Goal: Task Accomplishment & Management: Use online tool/utility

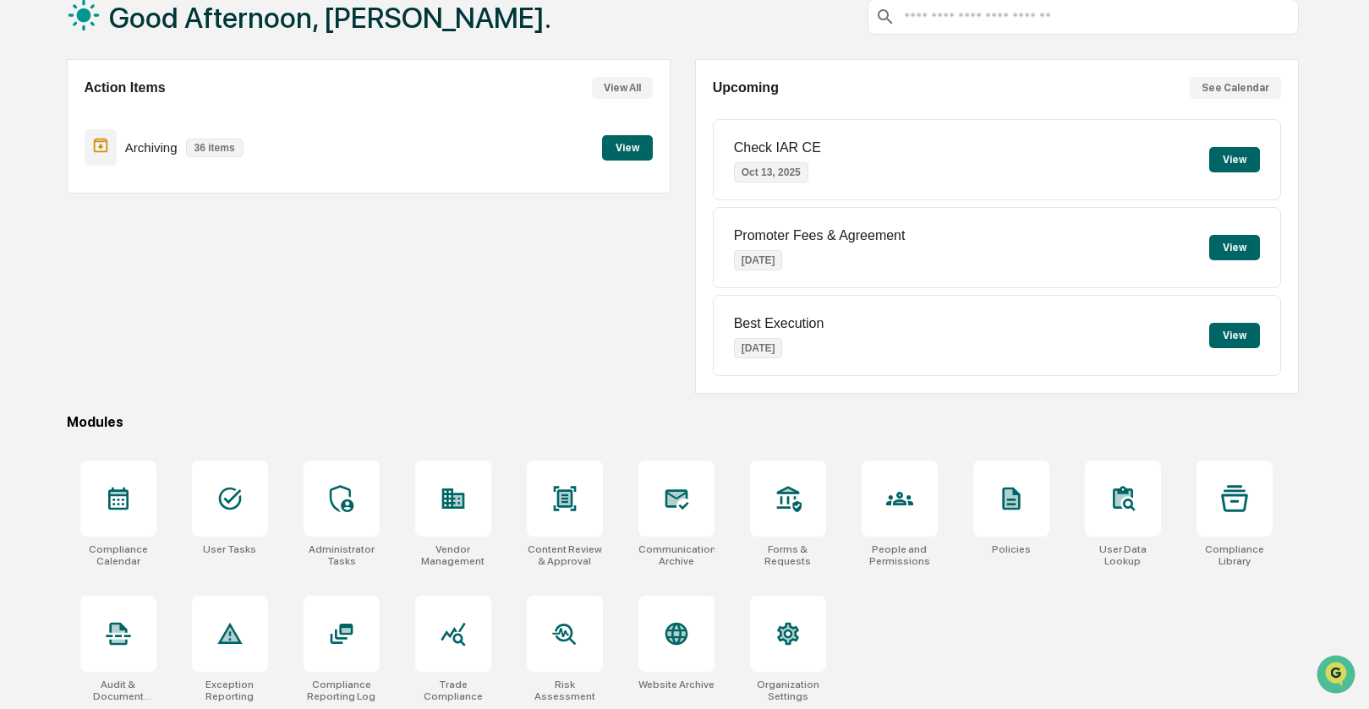
scroll to position [112, 0]
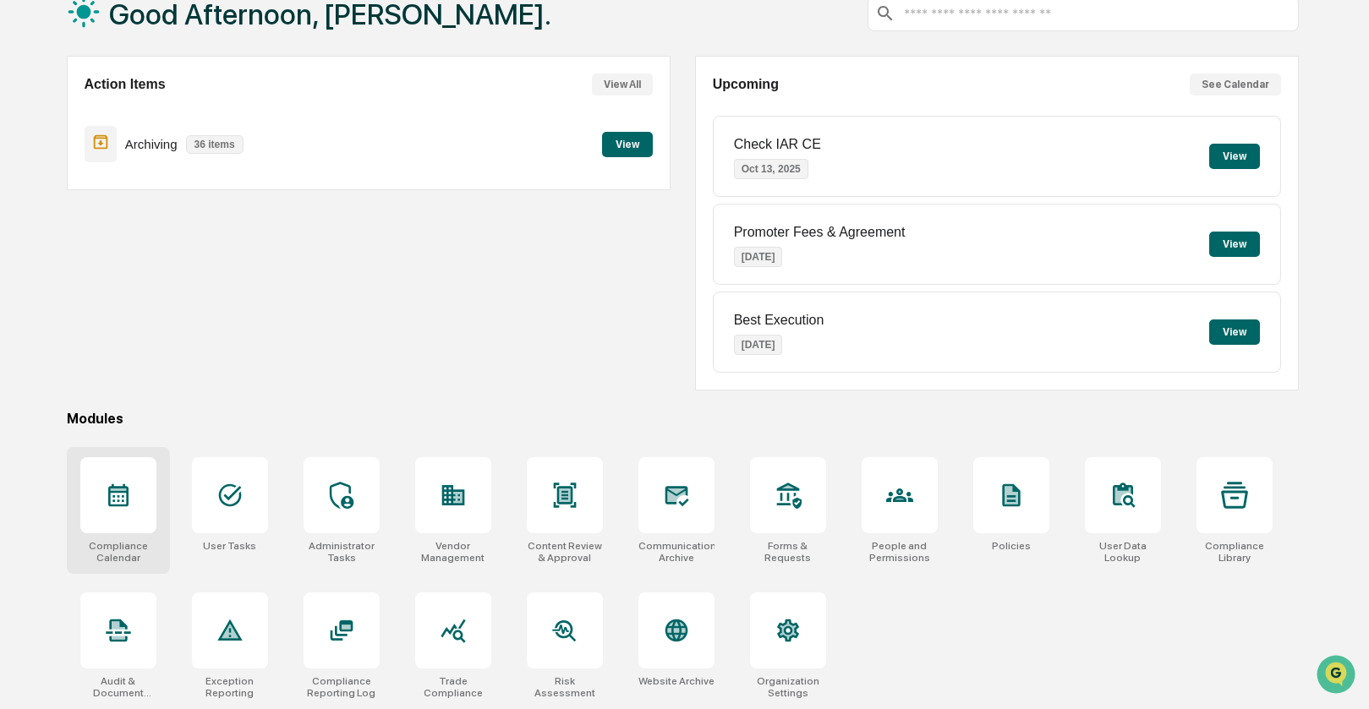
click at [107, 517] on div at bounding box center [118, 495] width 76 height 76
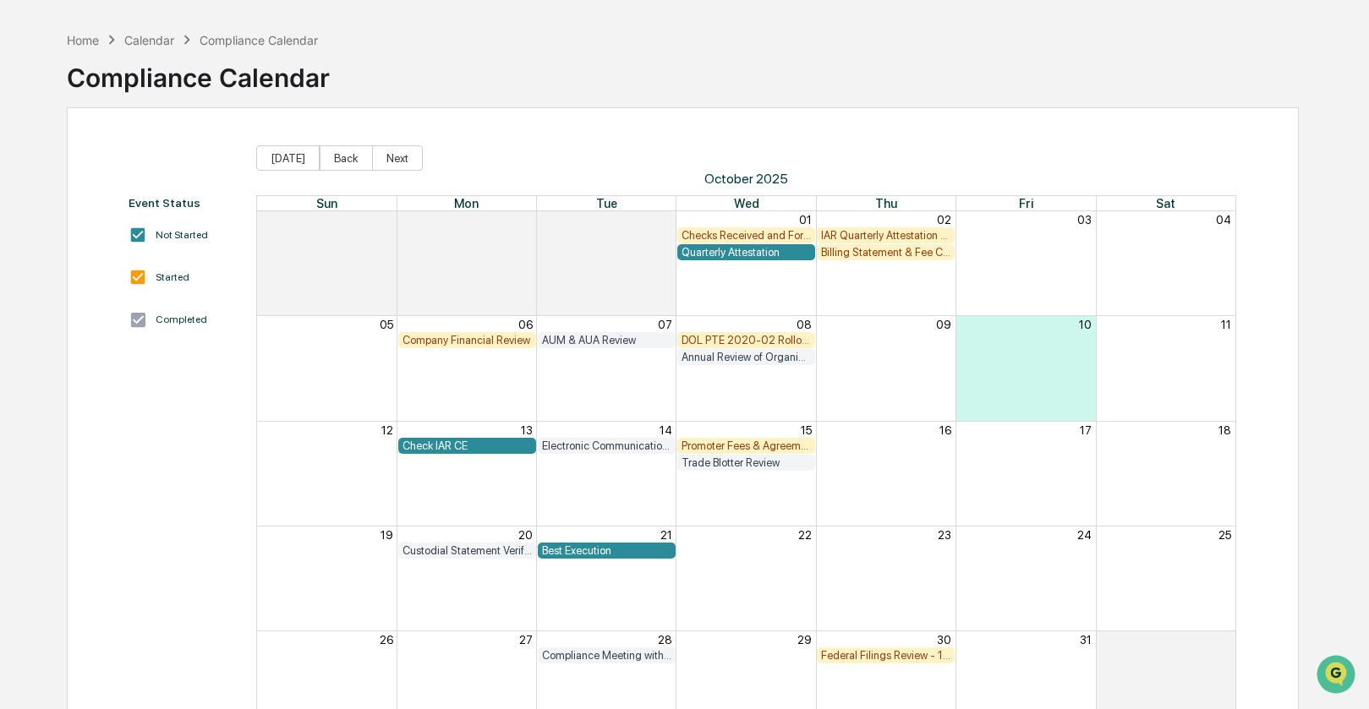
scroll to position [57, 0]
click at [764, 445] on div "Promoter Fees & Agreement" at bounding box center [745, 447] width 129 height 13
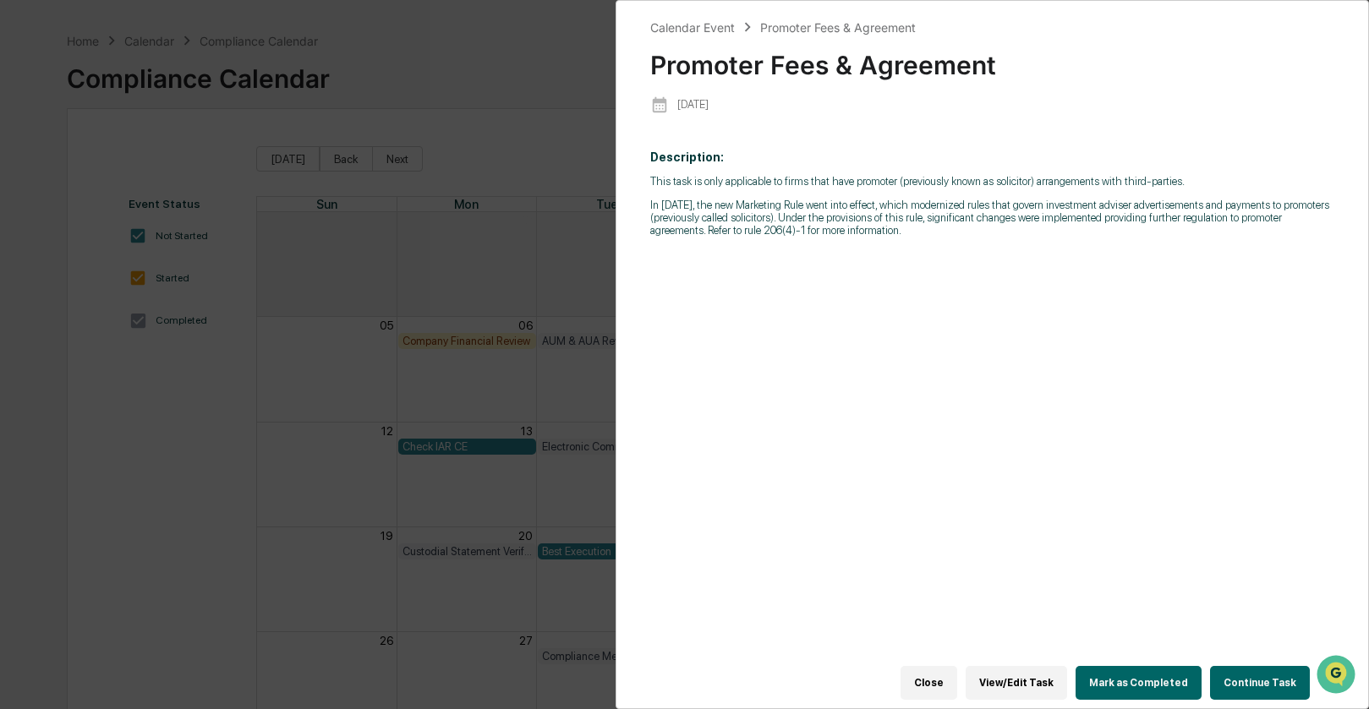
click at [1257, 680] on button "Continue Task" at bounding box center [1260, 683] width 100 height 34
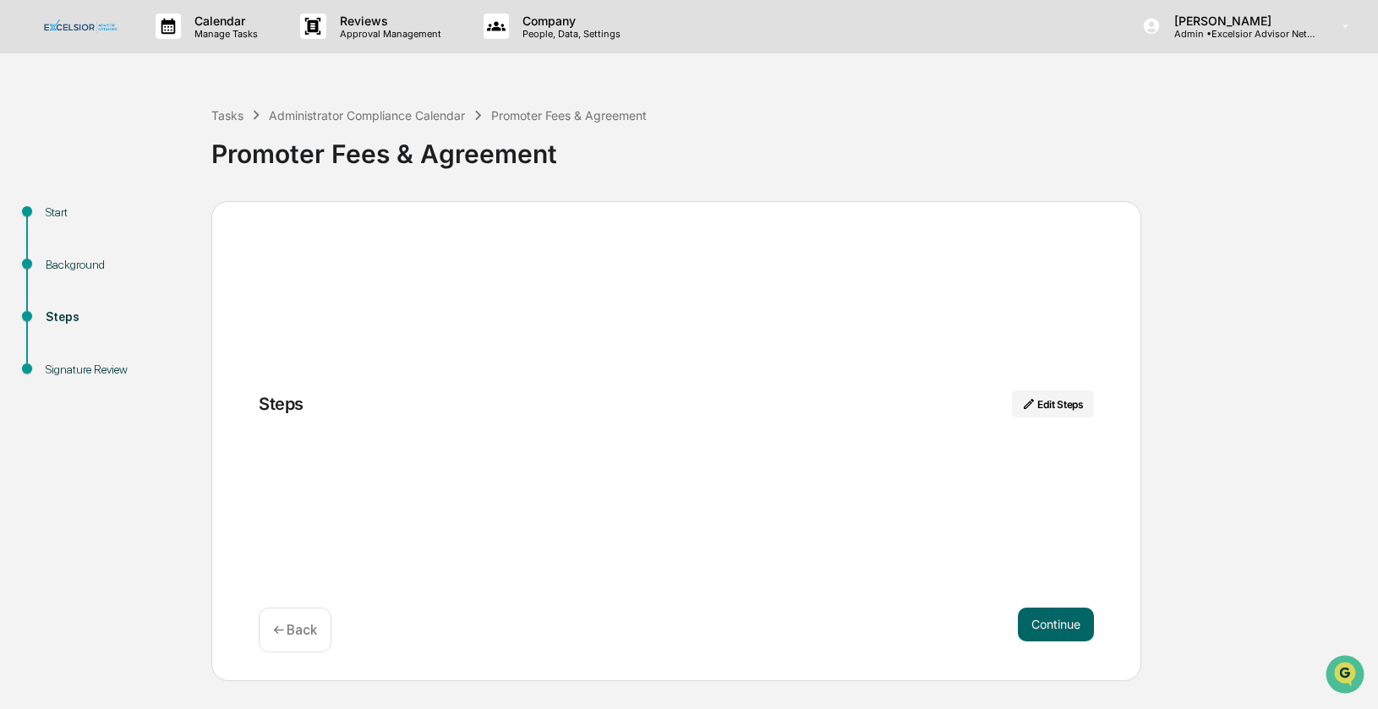
click at [313, 475] on div "Steps Edit Steps Continue ← Back" at bounding box center [676, 441] width 930 height 480
click at [364, 112] on div "Administrator Compliance Calendar" at bounding box center [367, 115] width 196 height 14
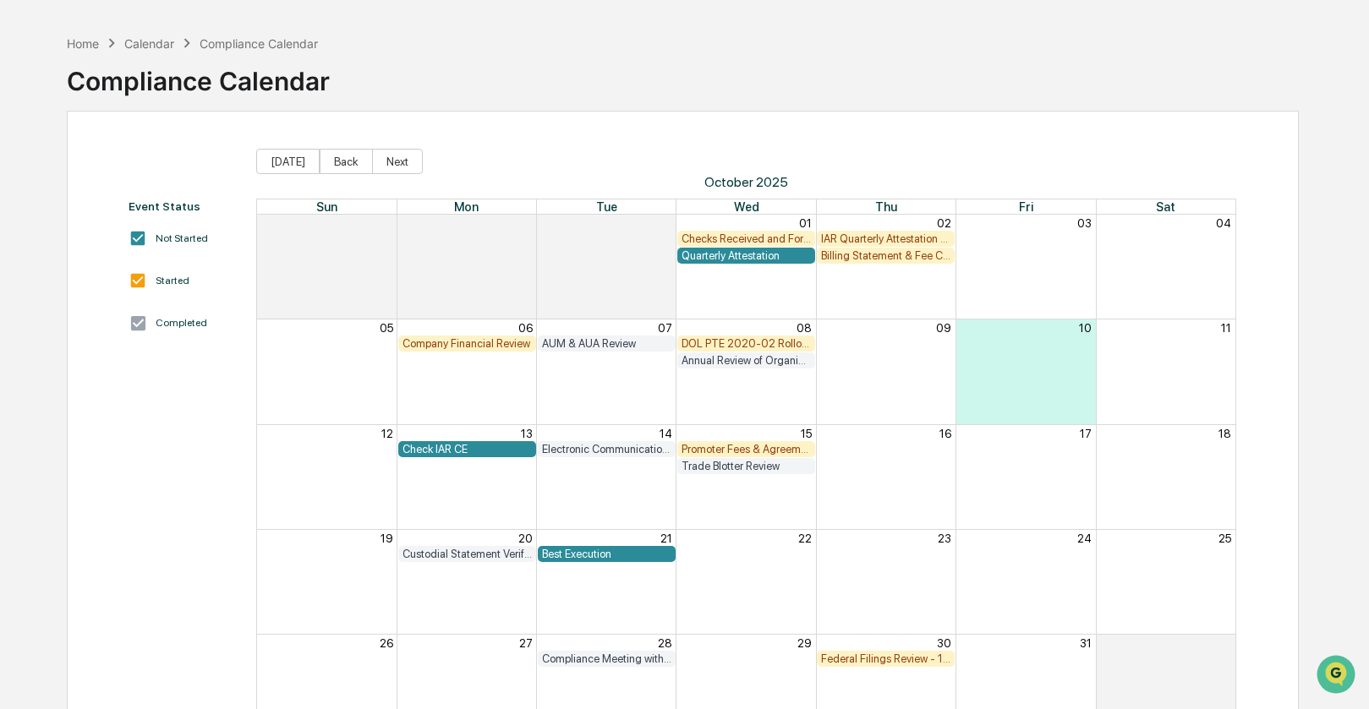
scroll to position [123, 0]
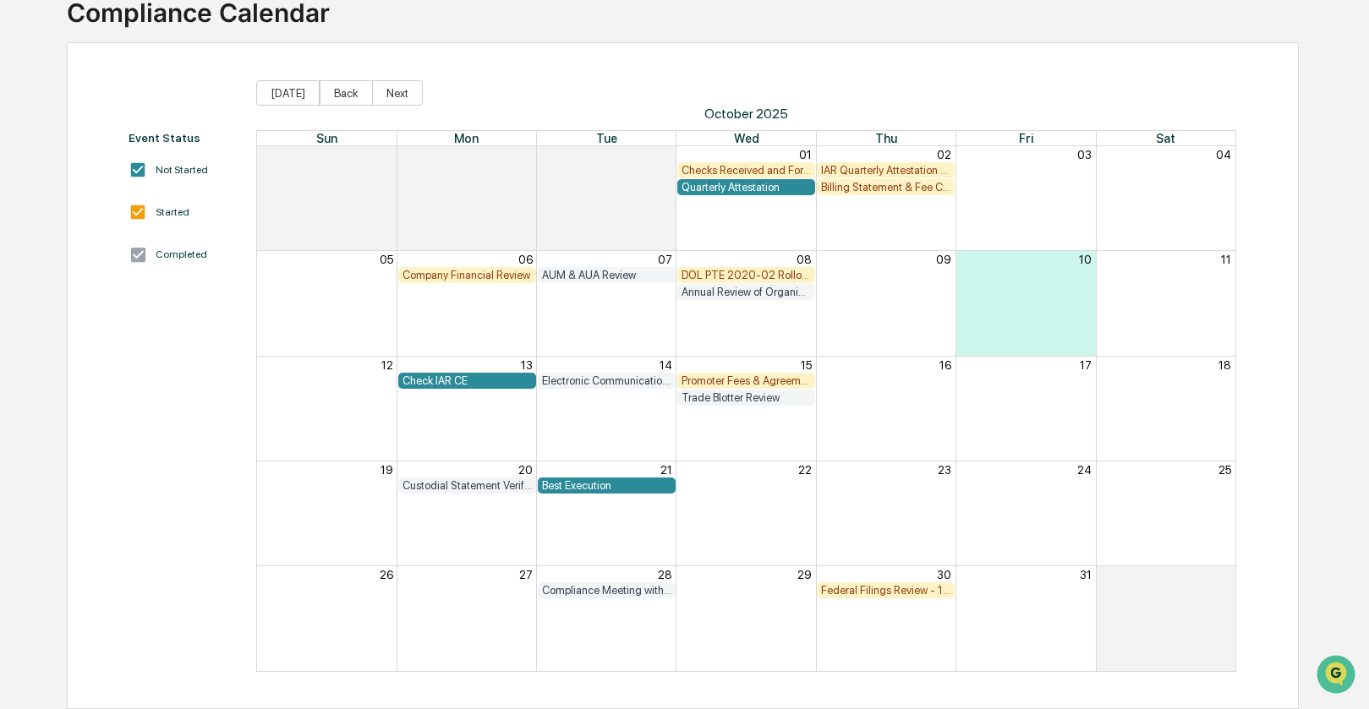
click at [879, 637] on div "Month View" at bounding box center [886, 618] width 140 height 104
click at [889, 591] on div "Federal Filings Review - 13F" at bounding box center [885, 590] width 129 height 13
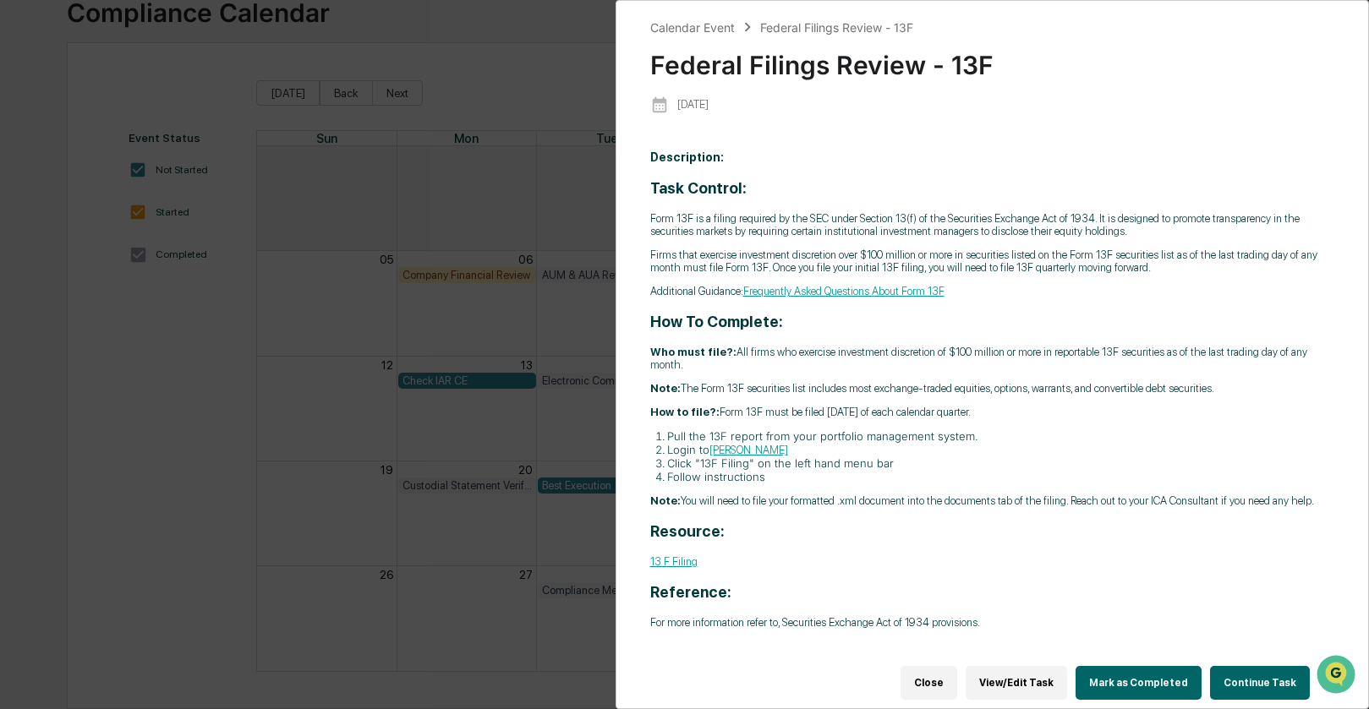
click at [1237, 669] on button "Continue Task" at bounding box center [1260, 683] width 100 height 34
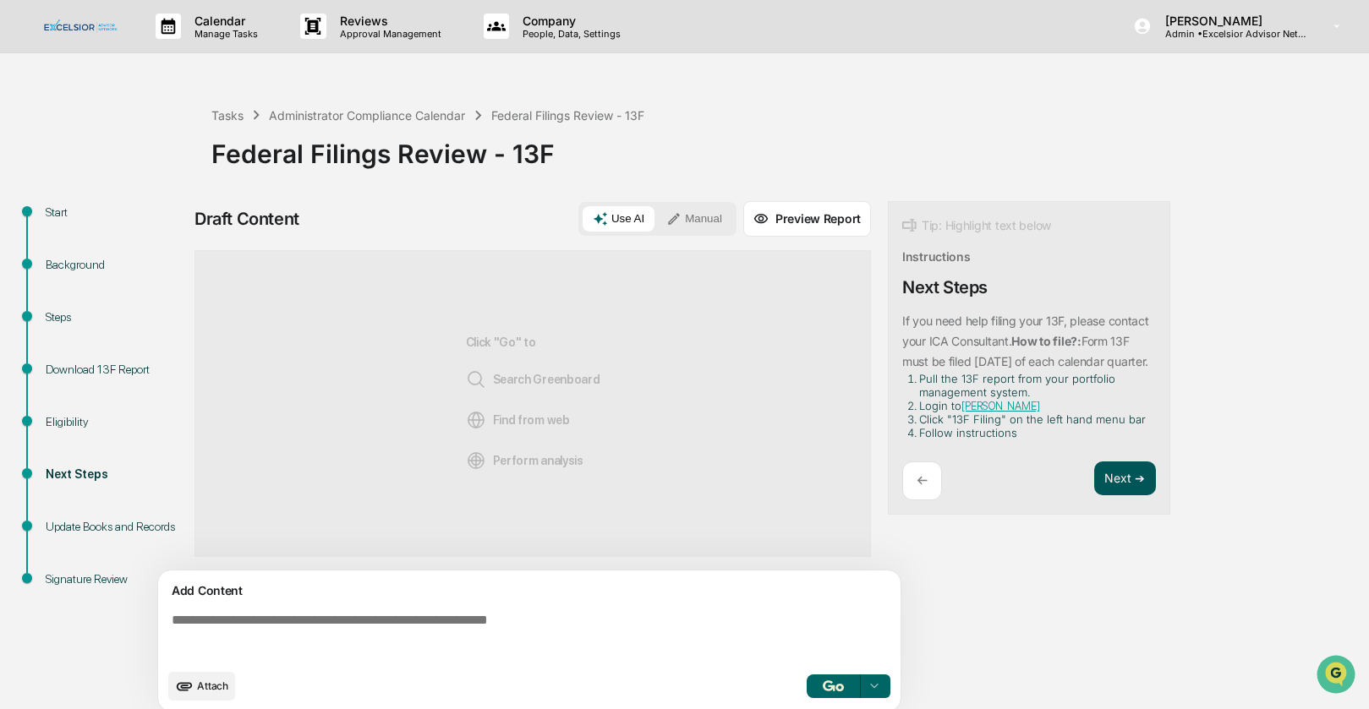
click at [1119, 495] on button "Next ➔" at bounding box center [1125, 479] width 62 height 35
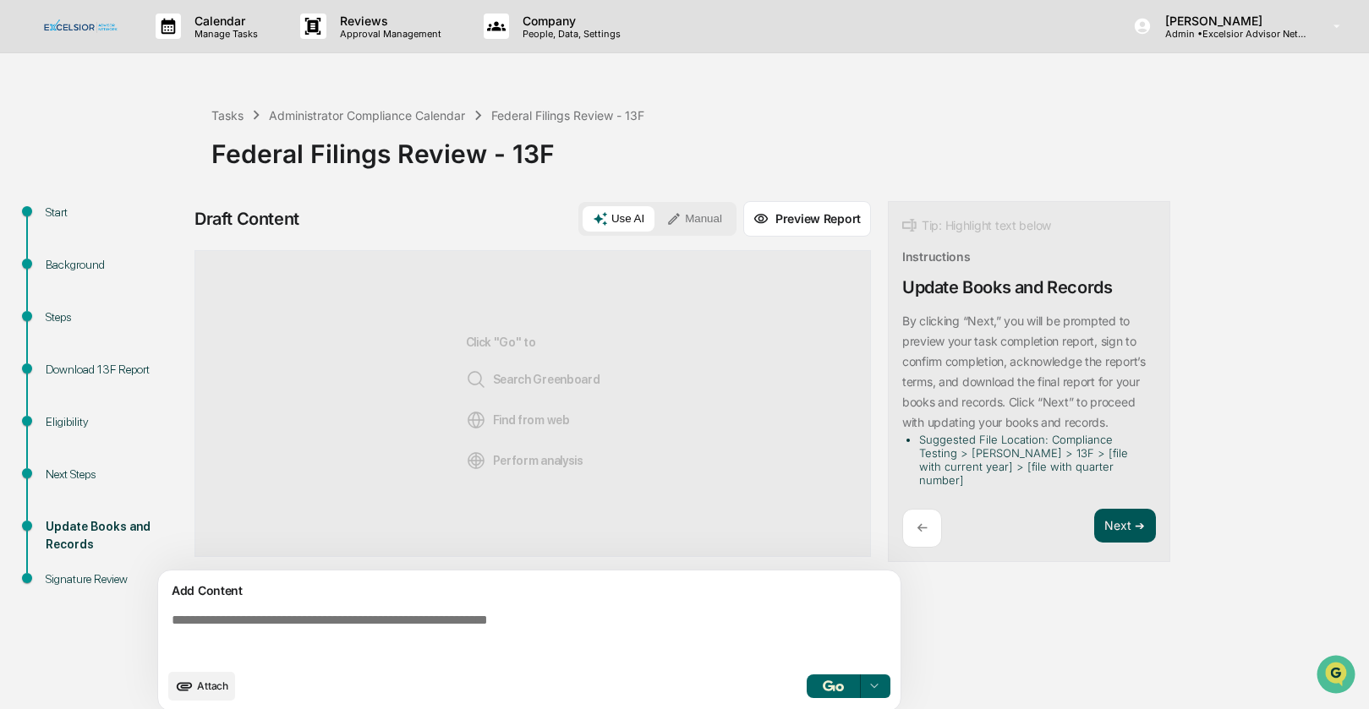
click at [1110, 516] on button "Next ➔" at bounding box center [1125, 526] width 62 height 35
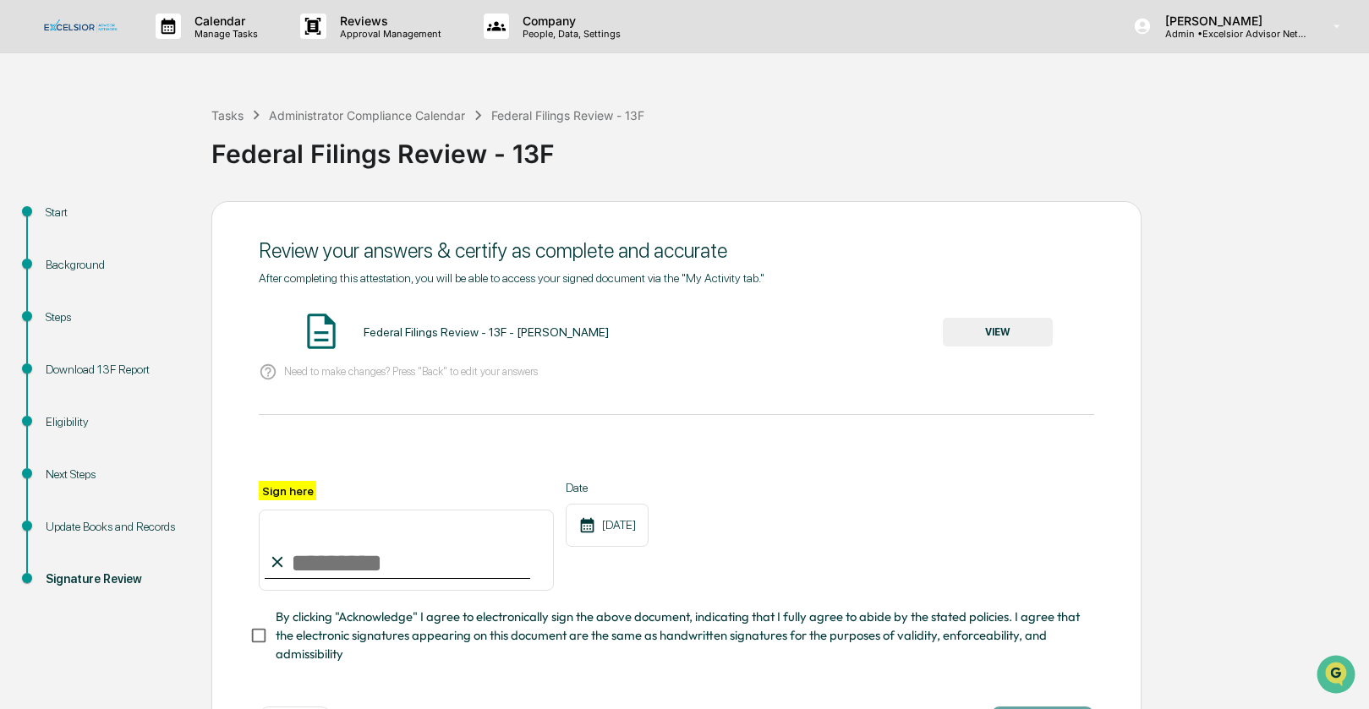
click at [79, 373] on div "Download 13F Report" at bounding box center [115, 370] width 139 height 18
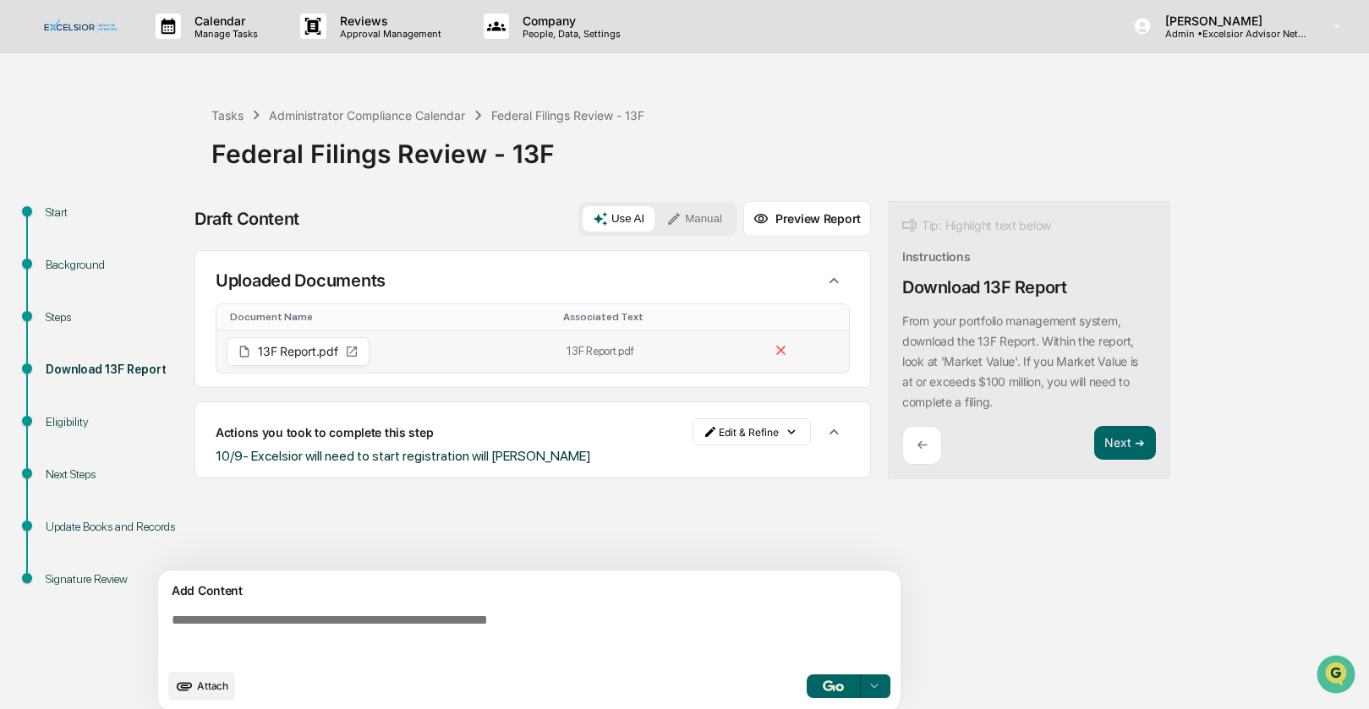
click at [292, 355] on span "13F Report.pdf" at bounding box center [298, 352] width 80 height 12
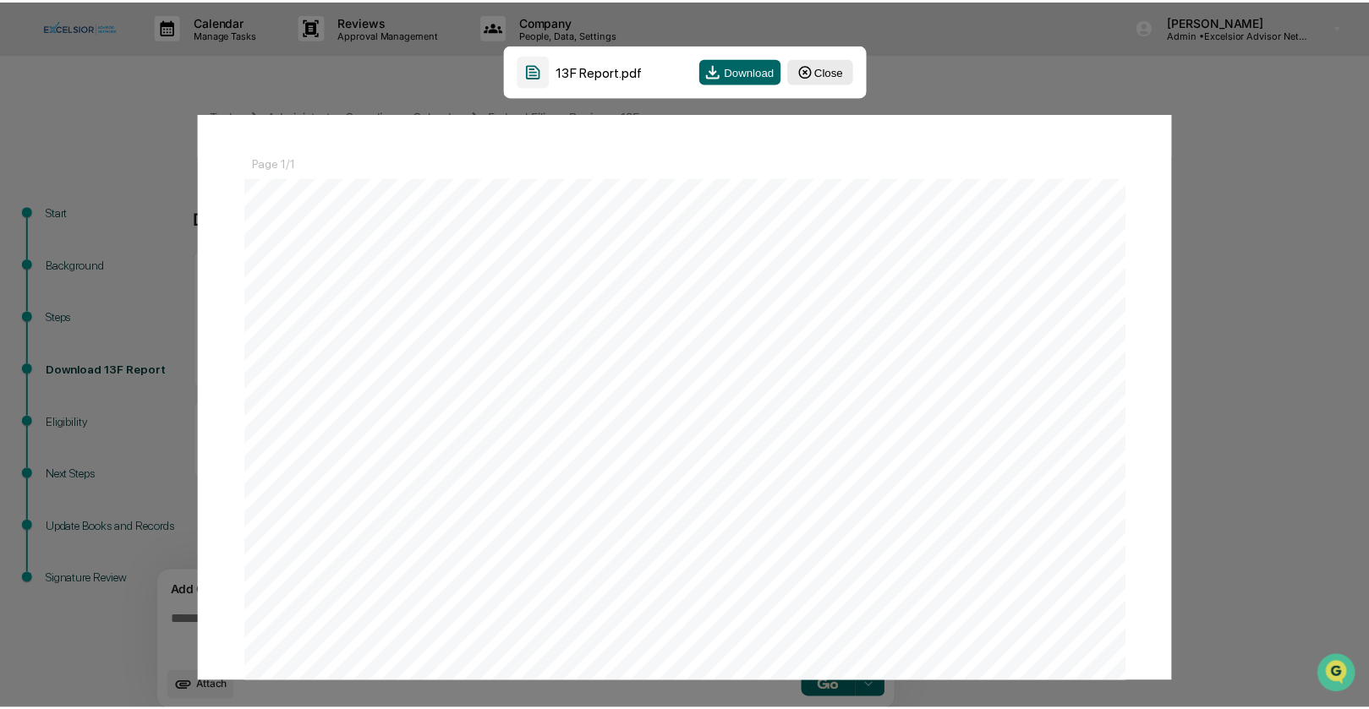
scroll to position [20, 0]
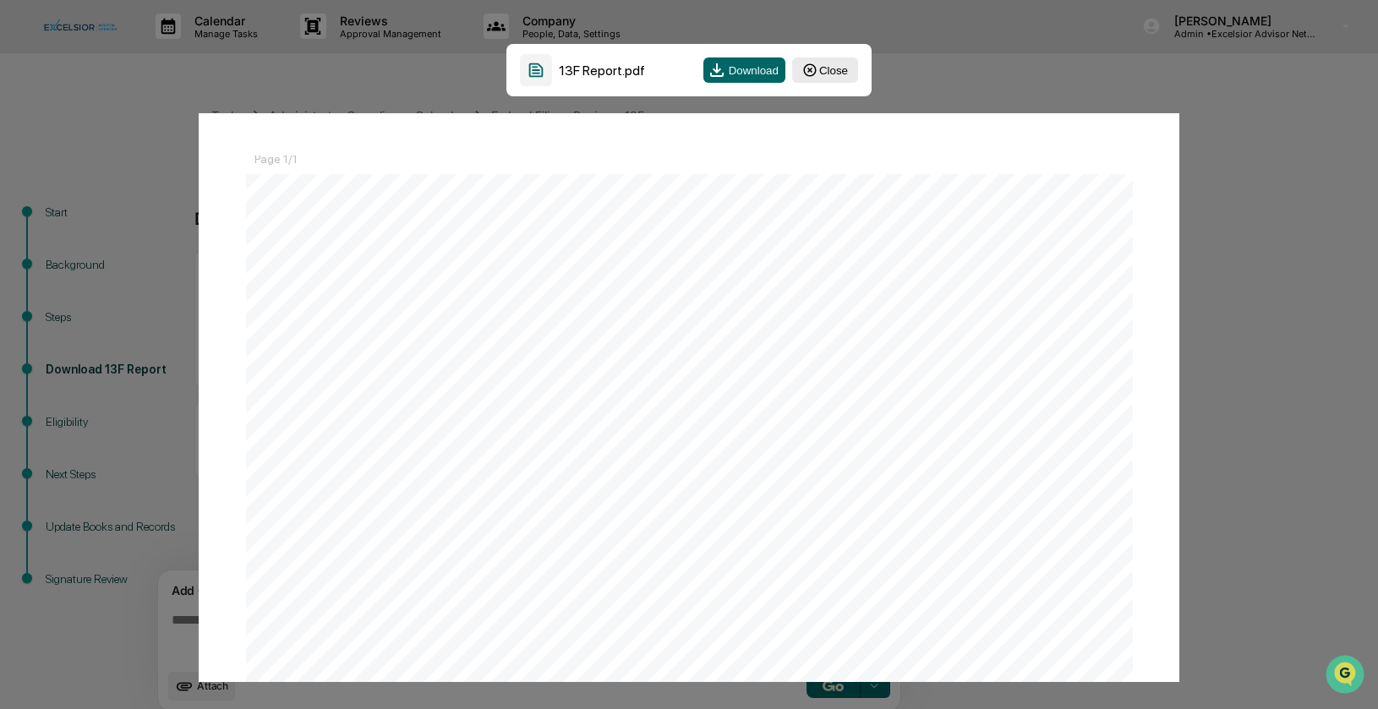
click at [821, 69] on button "Close" at bounding box center [825, 69] width 66 height 25
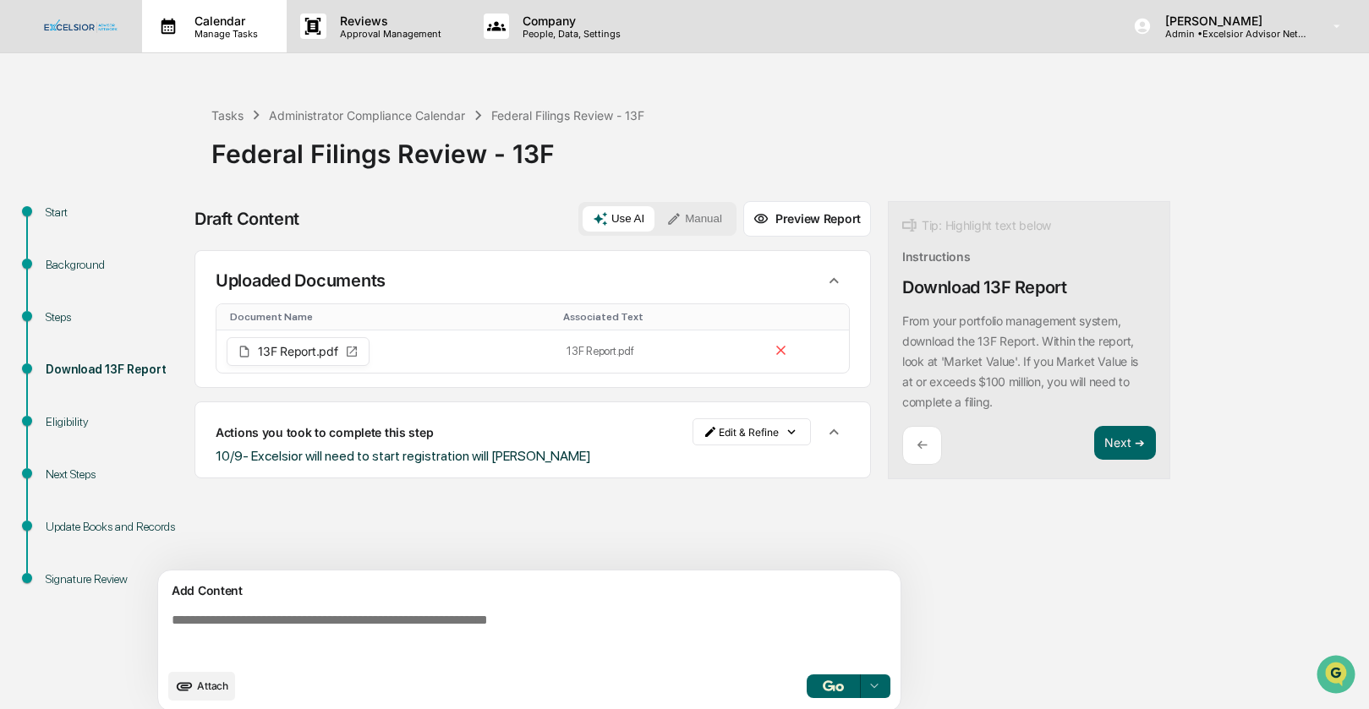
click at [227, 25] on p "Calendar" at bounding box center [223, 21] width 85 height 14
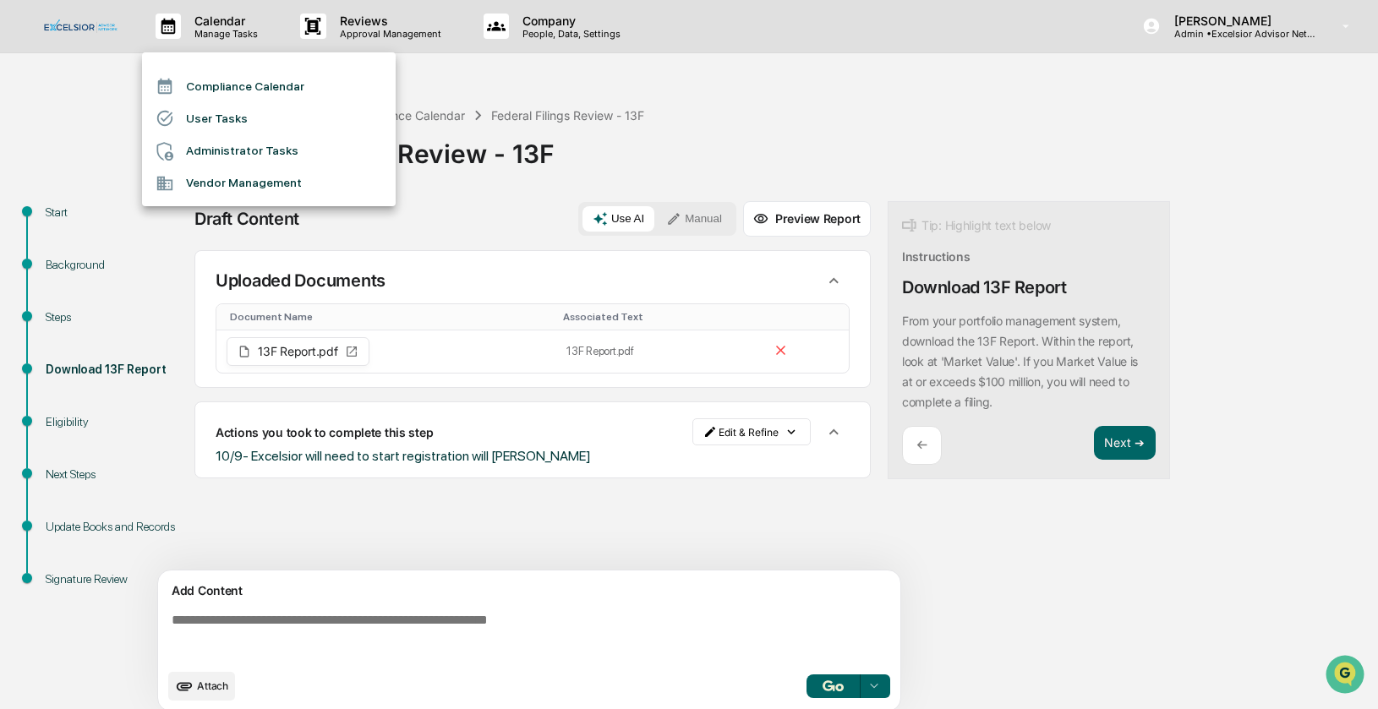
click at [228, 85] on li "Compliance Calendar" at bounding box center [269, 86] width 254 height 32
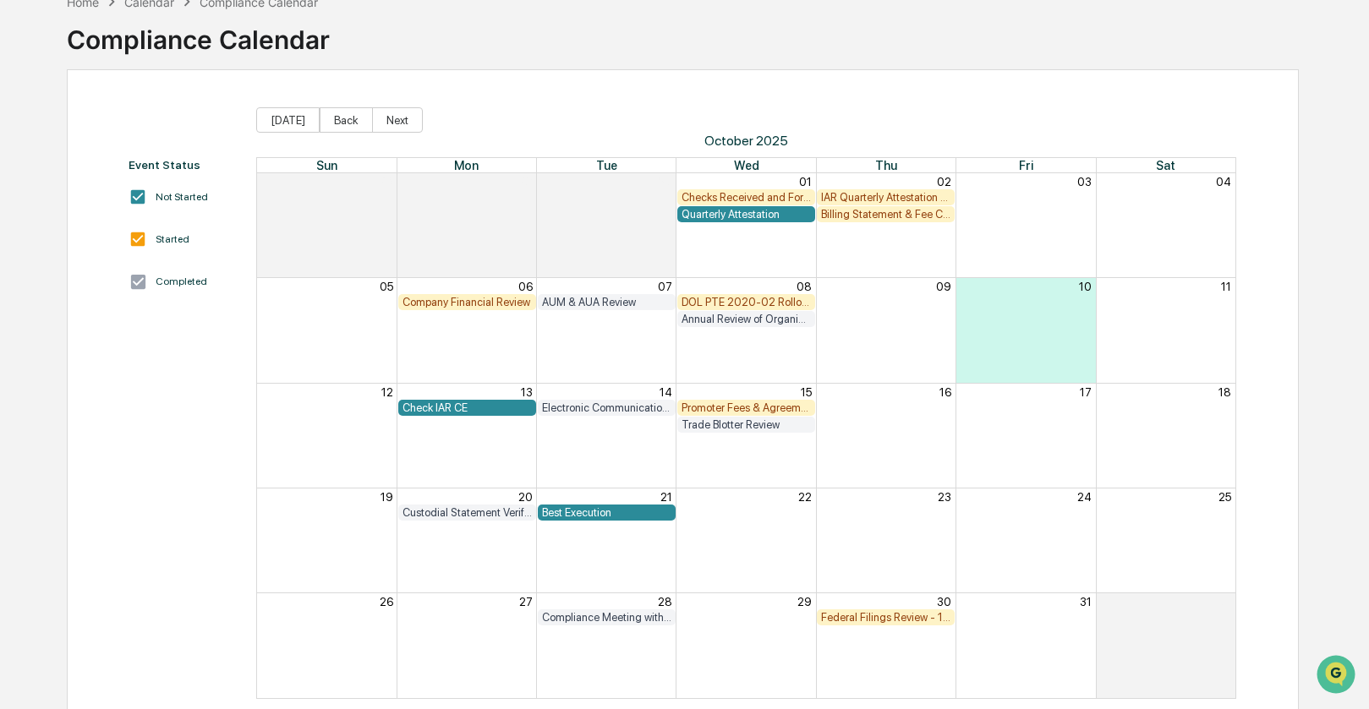
scroll to position [98, 0]
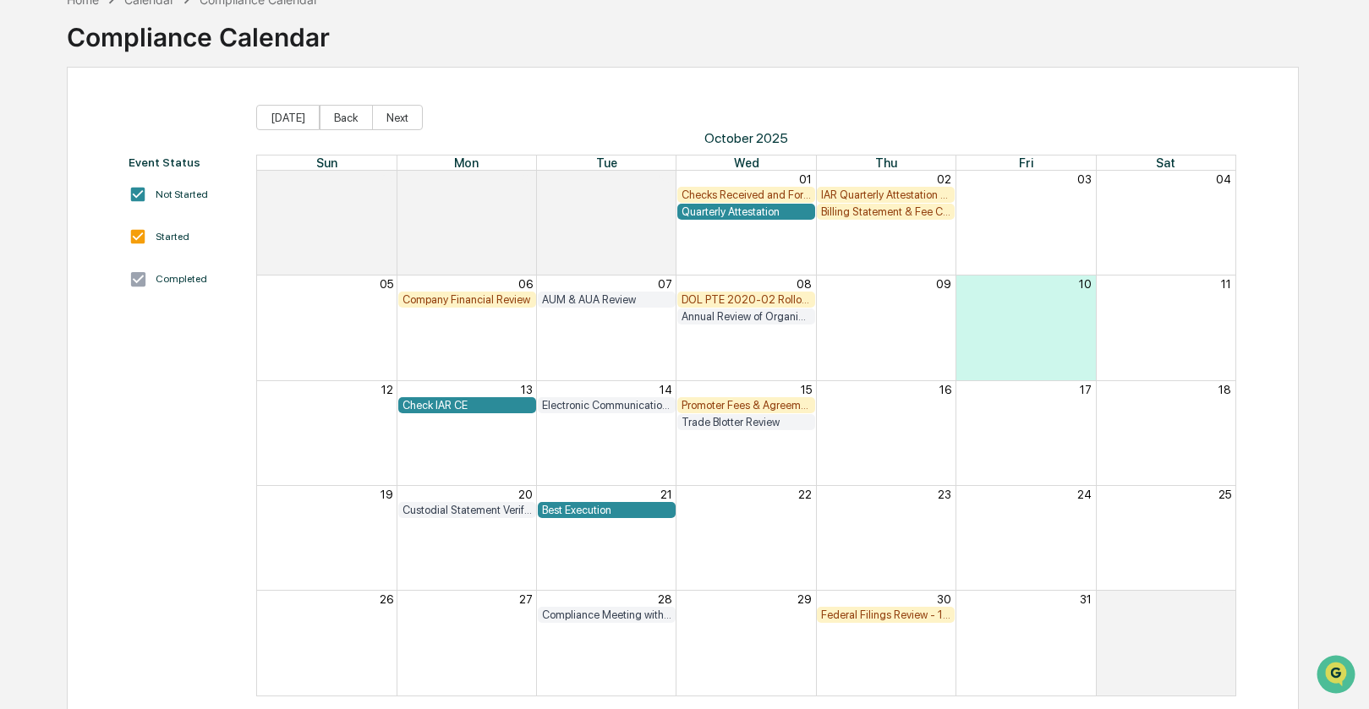
click at [761, 193] on div "Checks Received and Forwarded Log" at bounding box center [745, 195] width 129 height 13
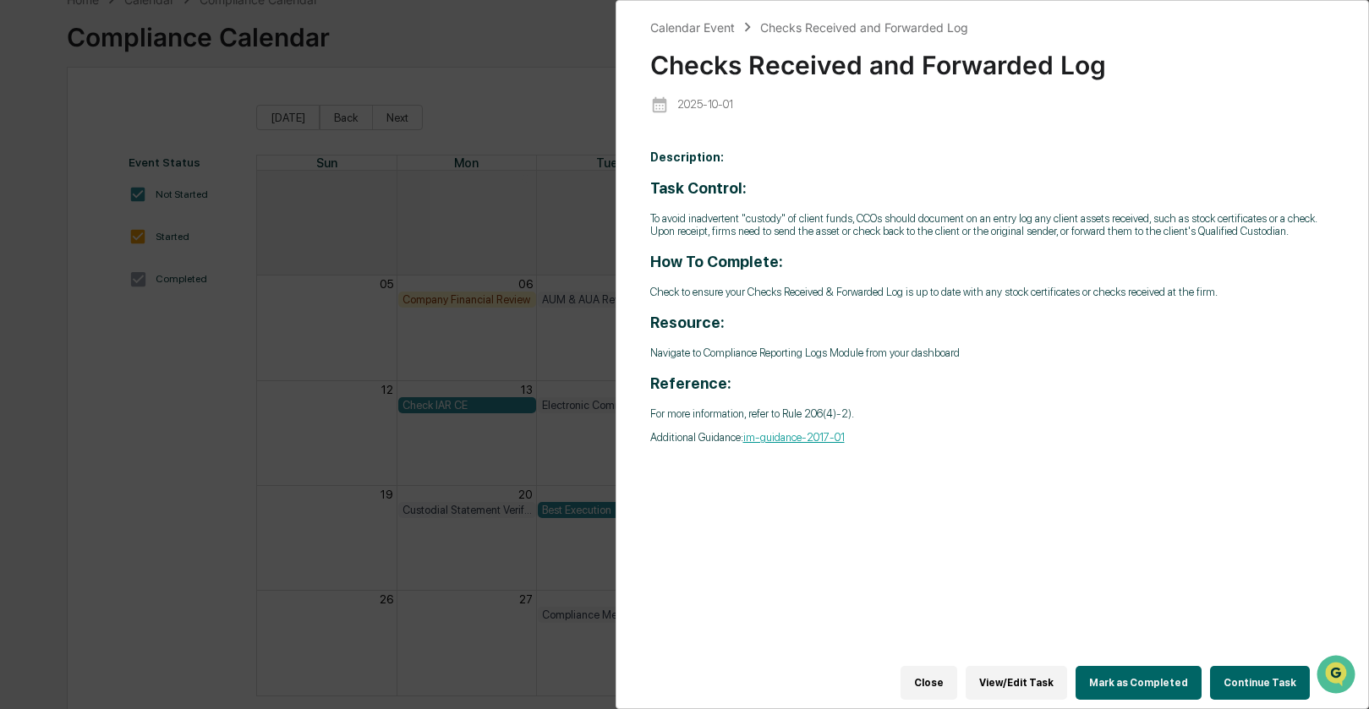
click at [1257, 671] on button "Continue Task" at bounding box center [1260, 683] width 100 height 34
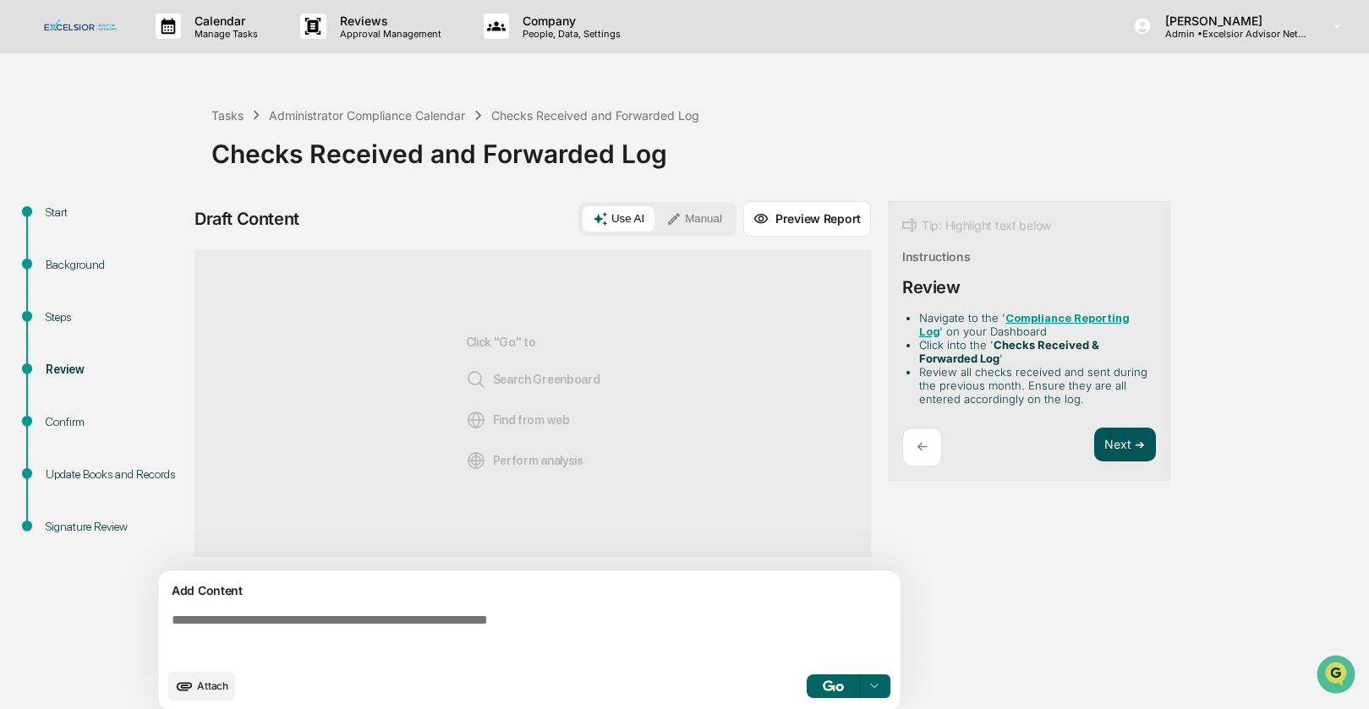
click at [1122, 436] on button "Next ➔" at bounding box center [1125, 445] width 62 height 35
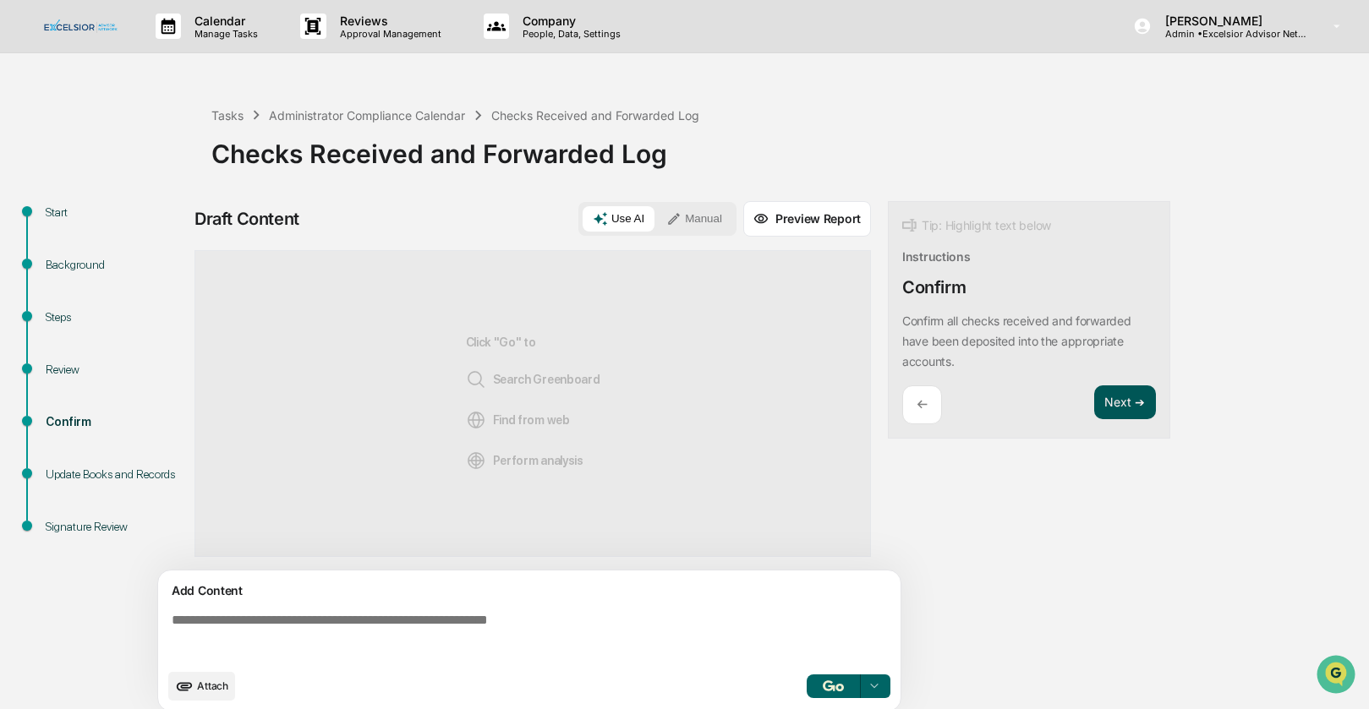
click at [1129, 401] on button "Next ➔" at bounding box center [1125, 403] width 62 height 35
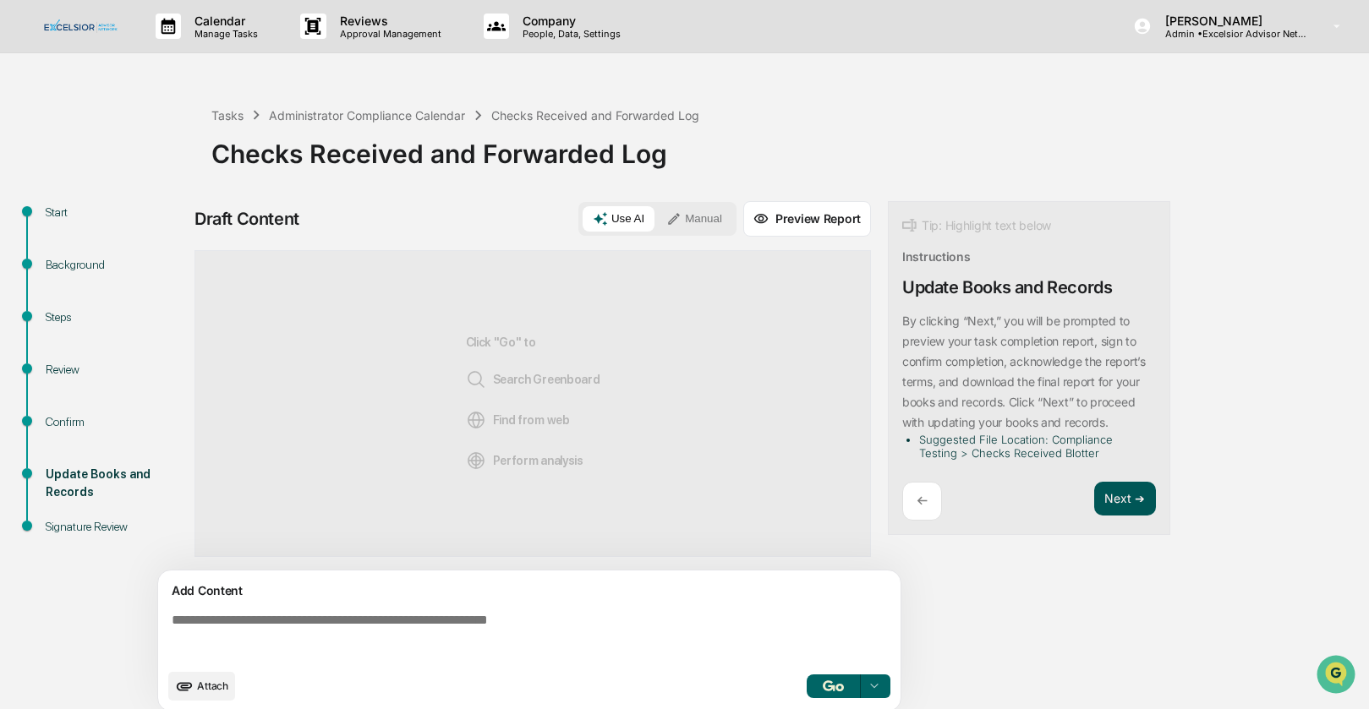
click at [1129, 401] on p "By clicking “Next,” you will be prompted to preview your task completion report…" at bounding box center [1024, 372] width 244 height 116
click at [1133, 501] on button "Next ➔" at bounding box center [1125, 499] width 62 height 35
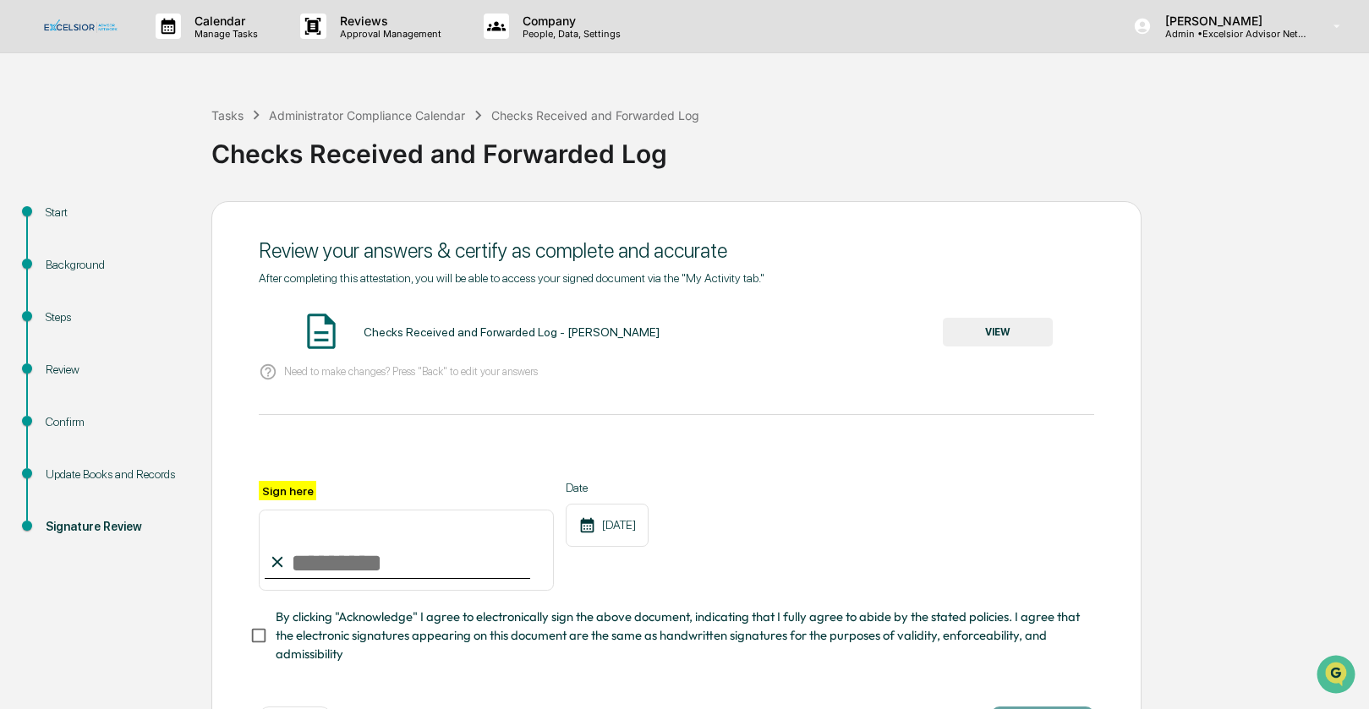
click at [993, 331] on button "VIEW" at bounding box center [998, 332] width 110 height 29
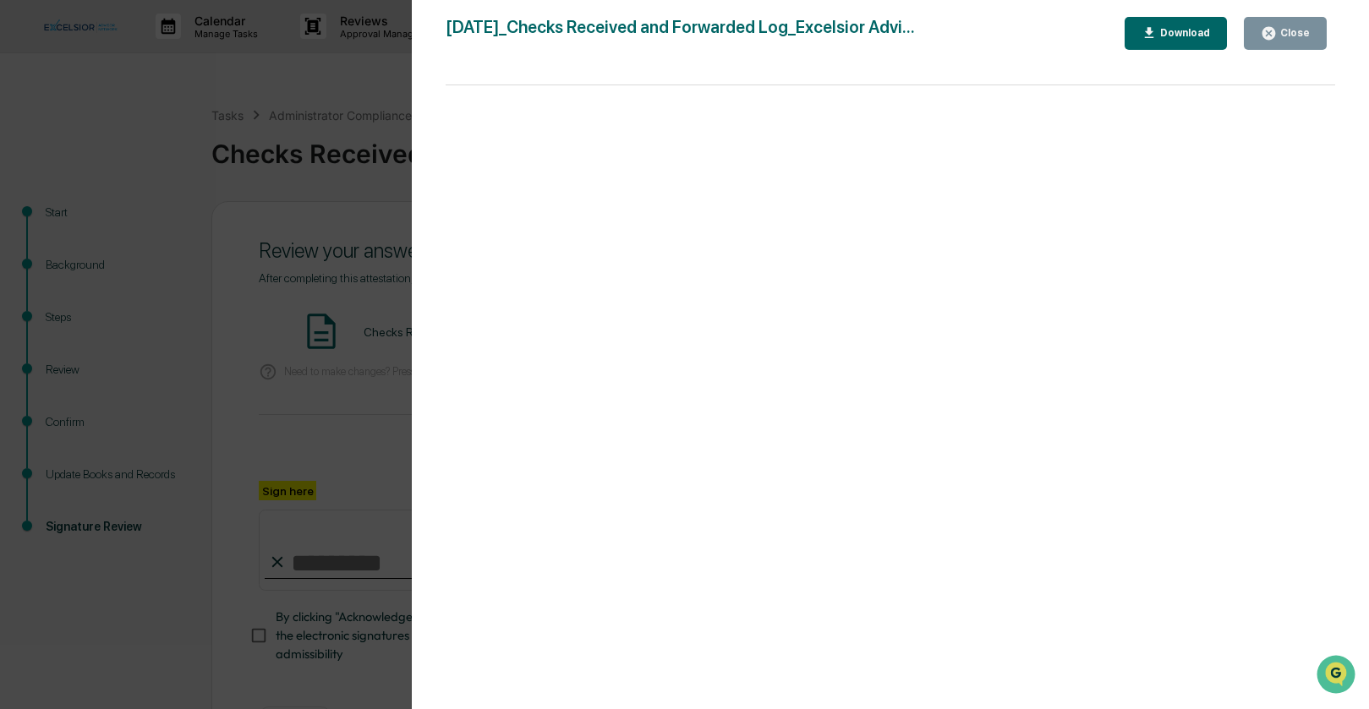
click at [1275, 34] on icon "button" at bounding box center [1268, 33] width 13 height 13
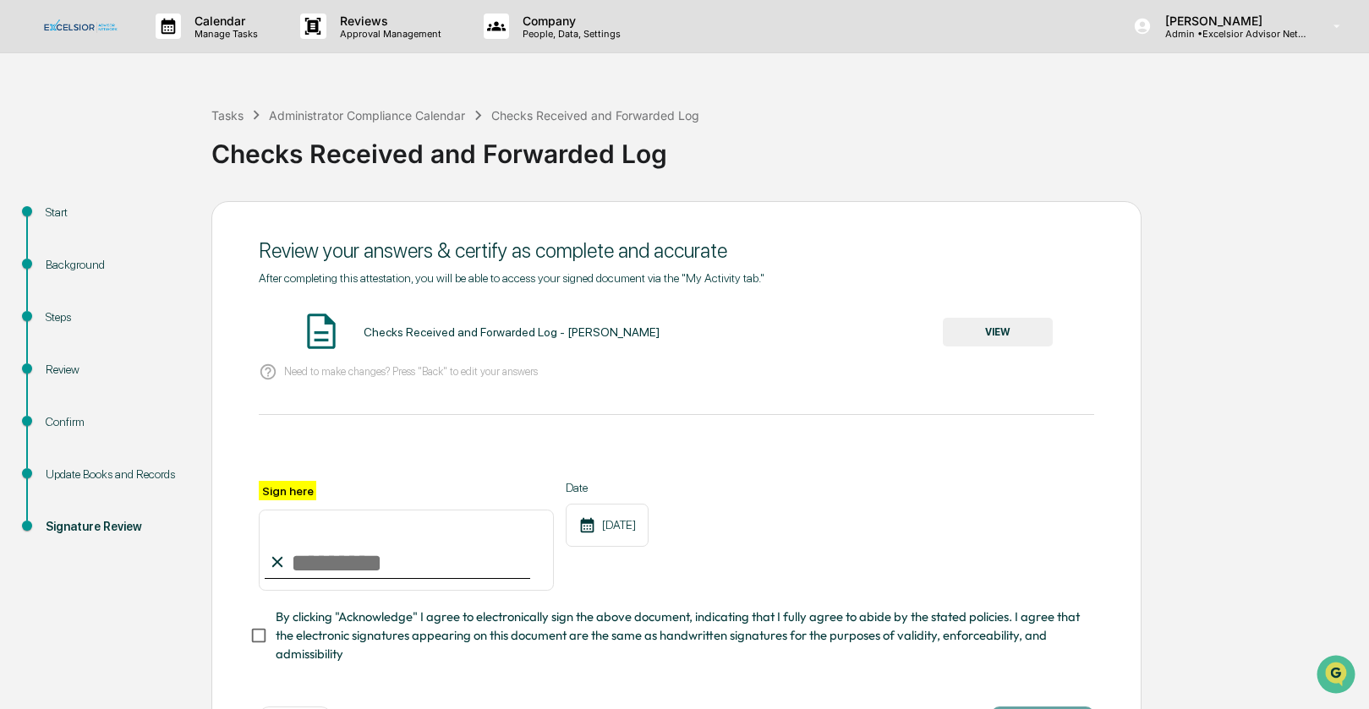
click at [324, 561] on input "Sign here" at bounding box center [406, 550] width 295 height 81
type input "**********"
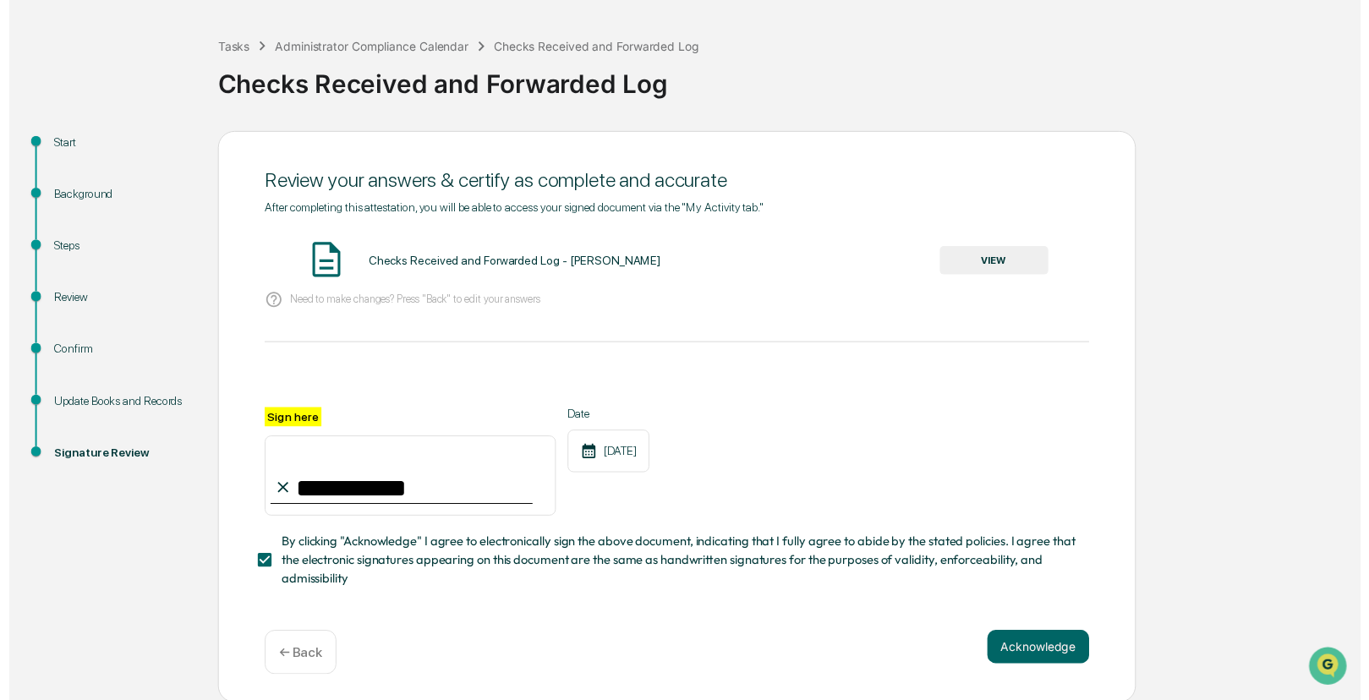
scroll to position [69, 0]
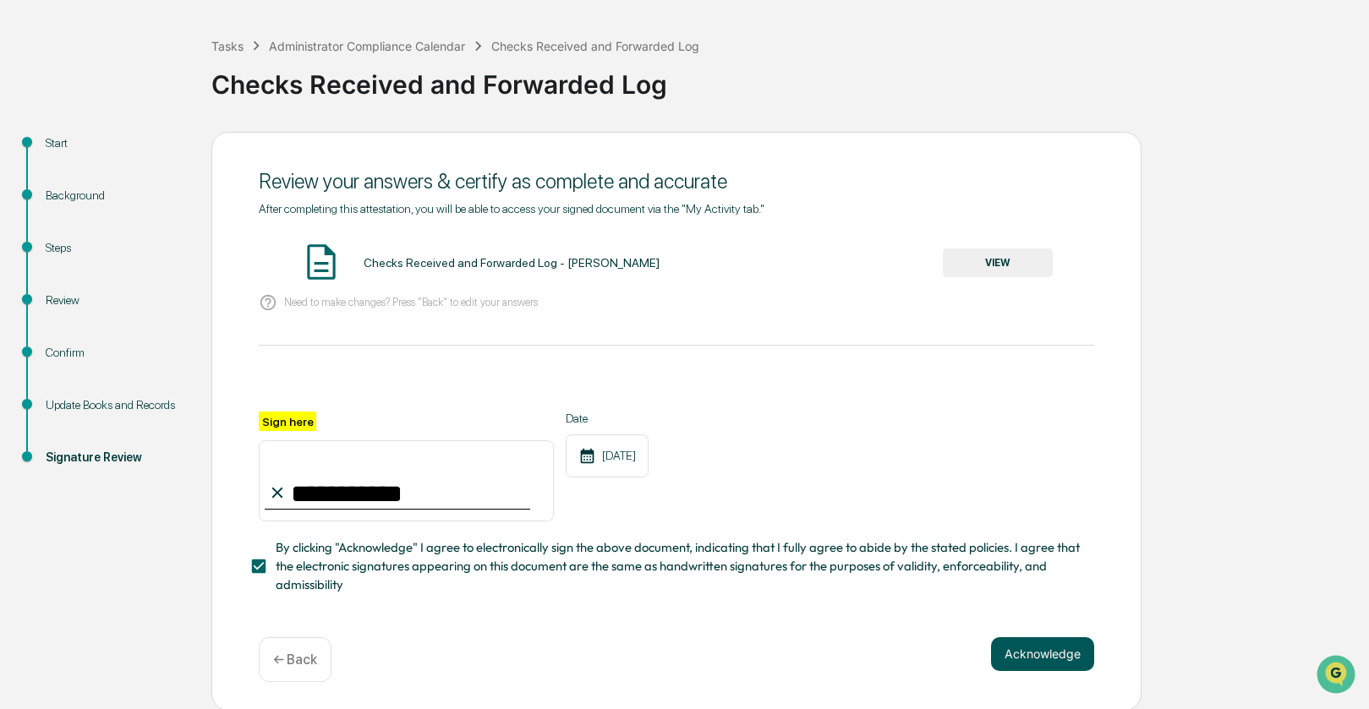
click at [1041, 654] on button "Acknowledge" at bounding box center [1042, 655] width 103 height 34
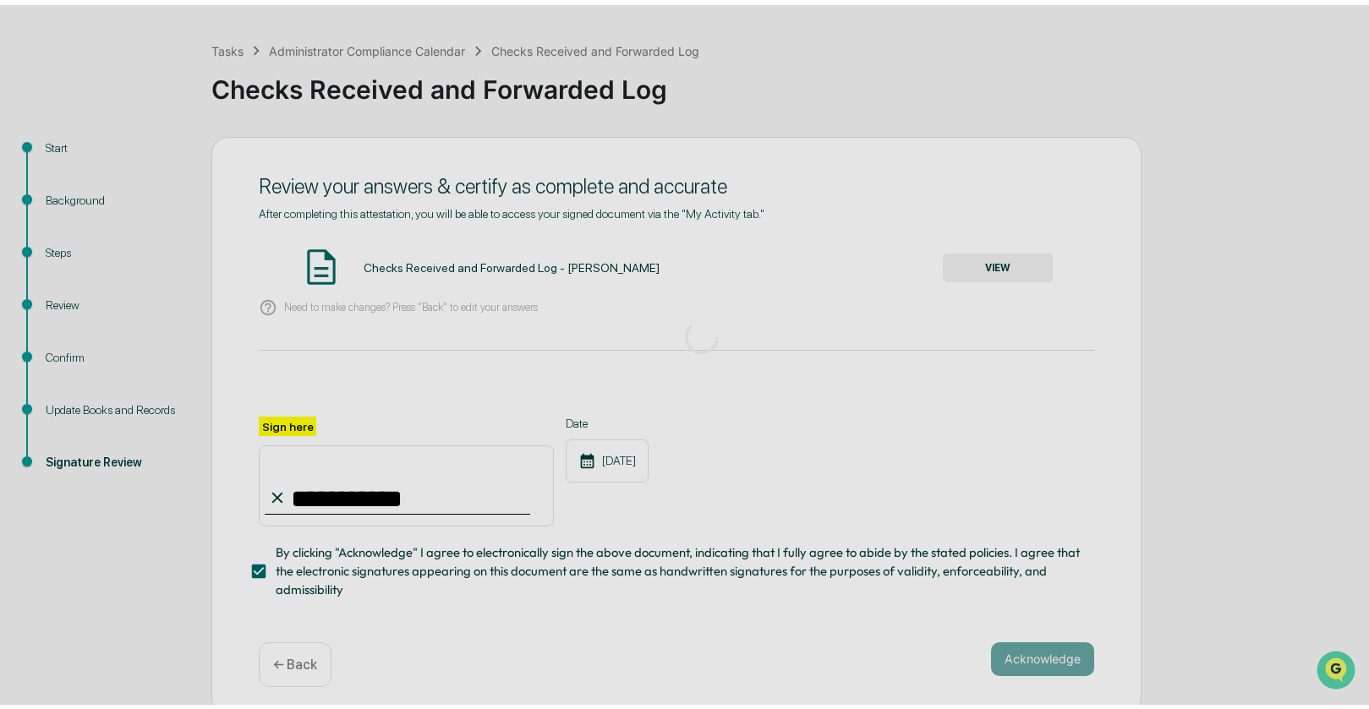
scroll to position [0, 0]
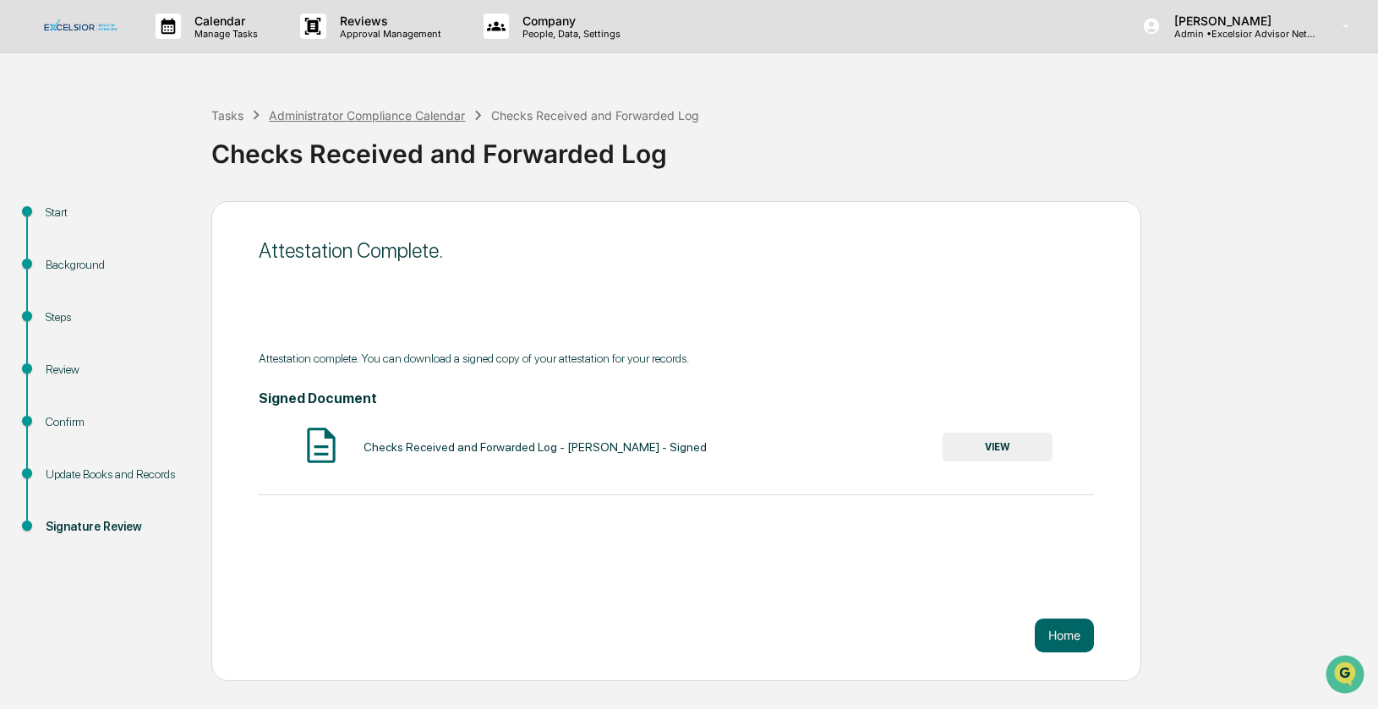
click at [304, 117] on div "Administrator Compliance Calendar" at bounding box center [367, 115] width 196 height 14
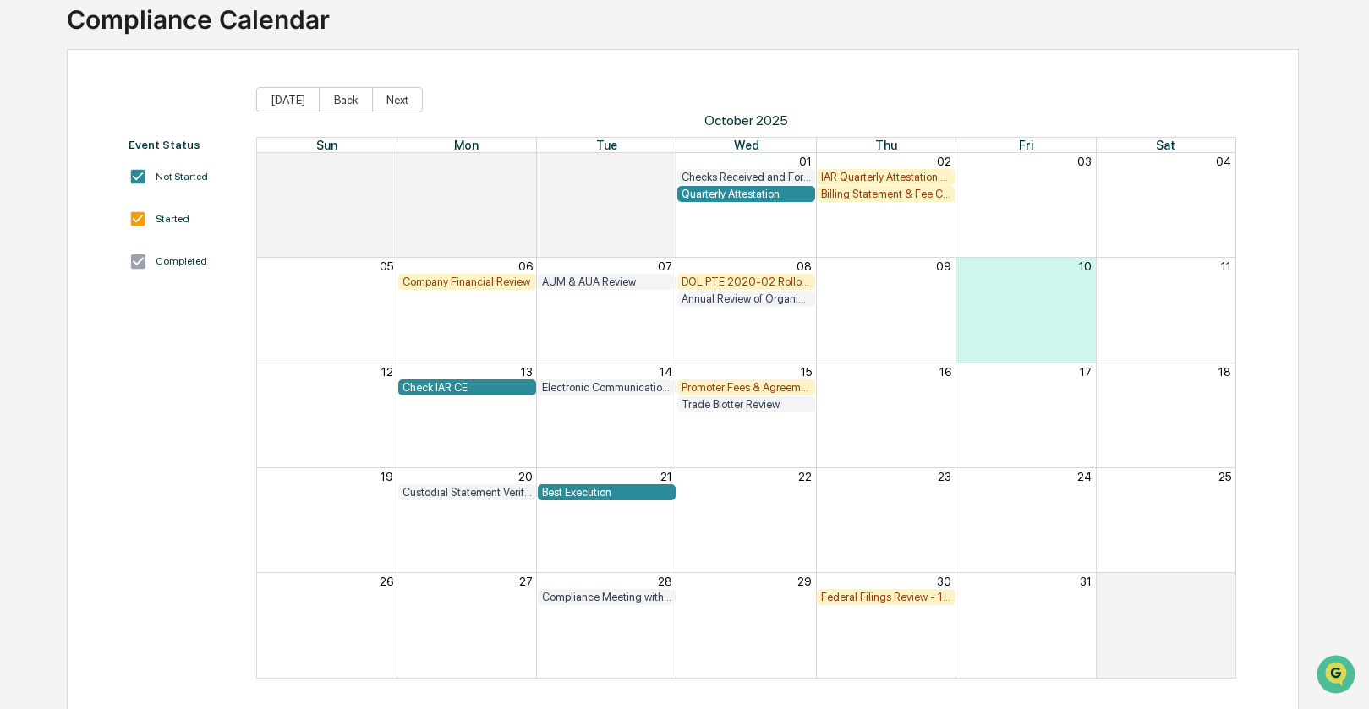
scroll to position [123, 0]
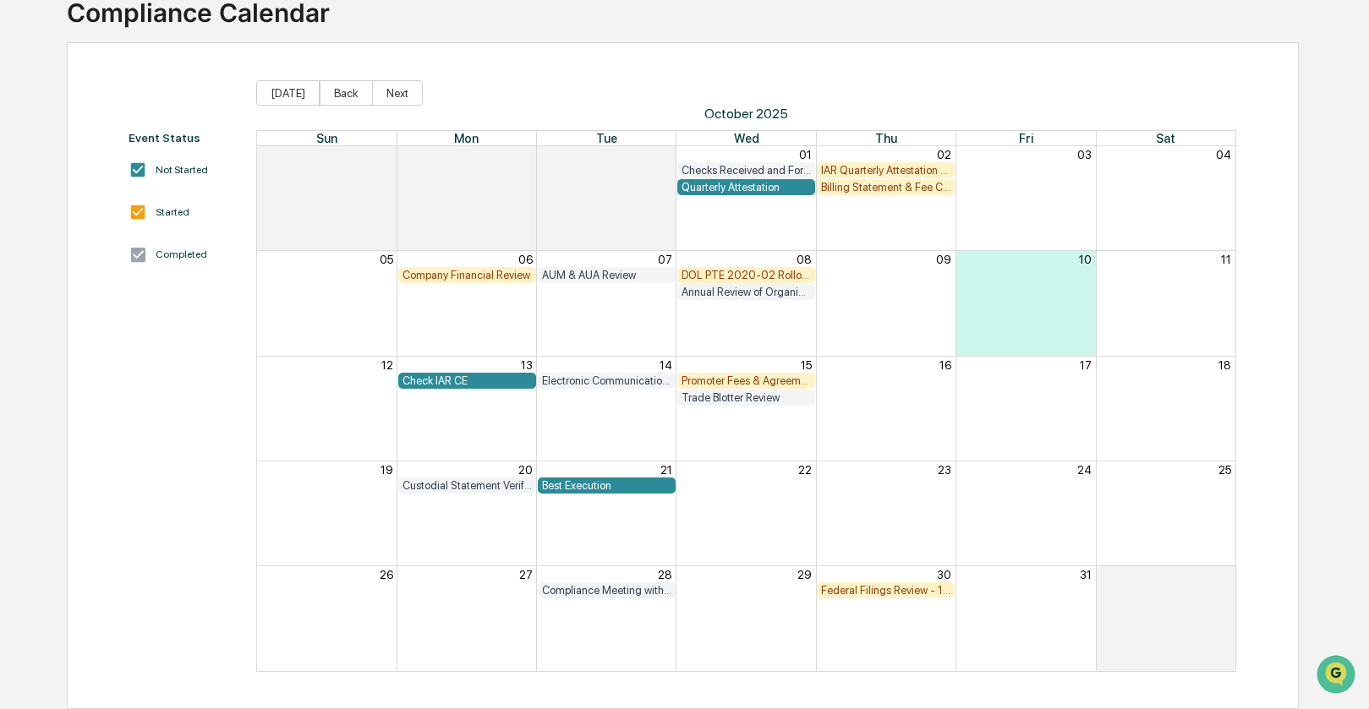
click at [731, 273] on div "DOL PTE 2020-02 Rollover & IRA to IRA Account Review" at bounding box center [745, 275] width 129 height 13
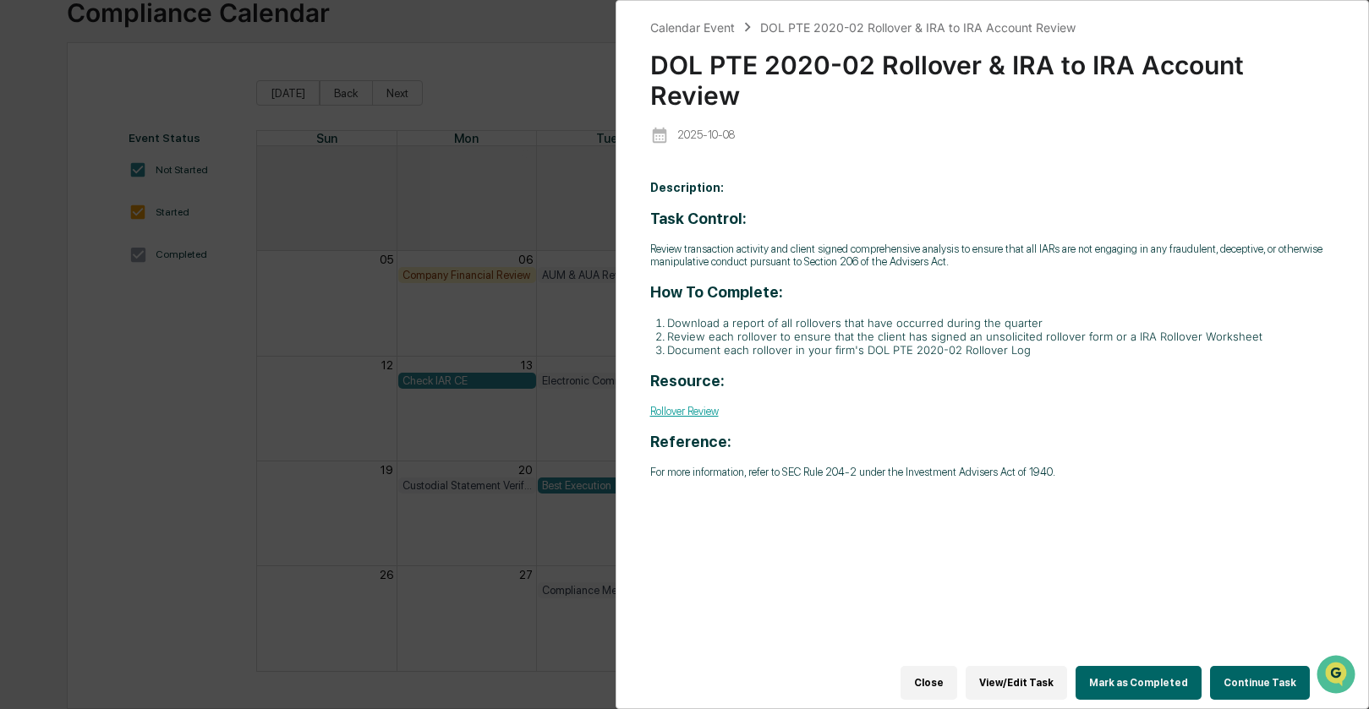
click at [1234, 666] on button "Continue Task" at bounding box center [1260, 683] width 100 height 34
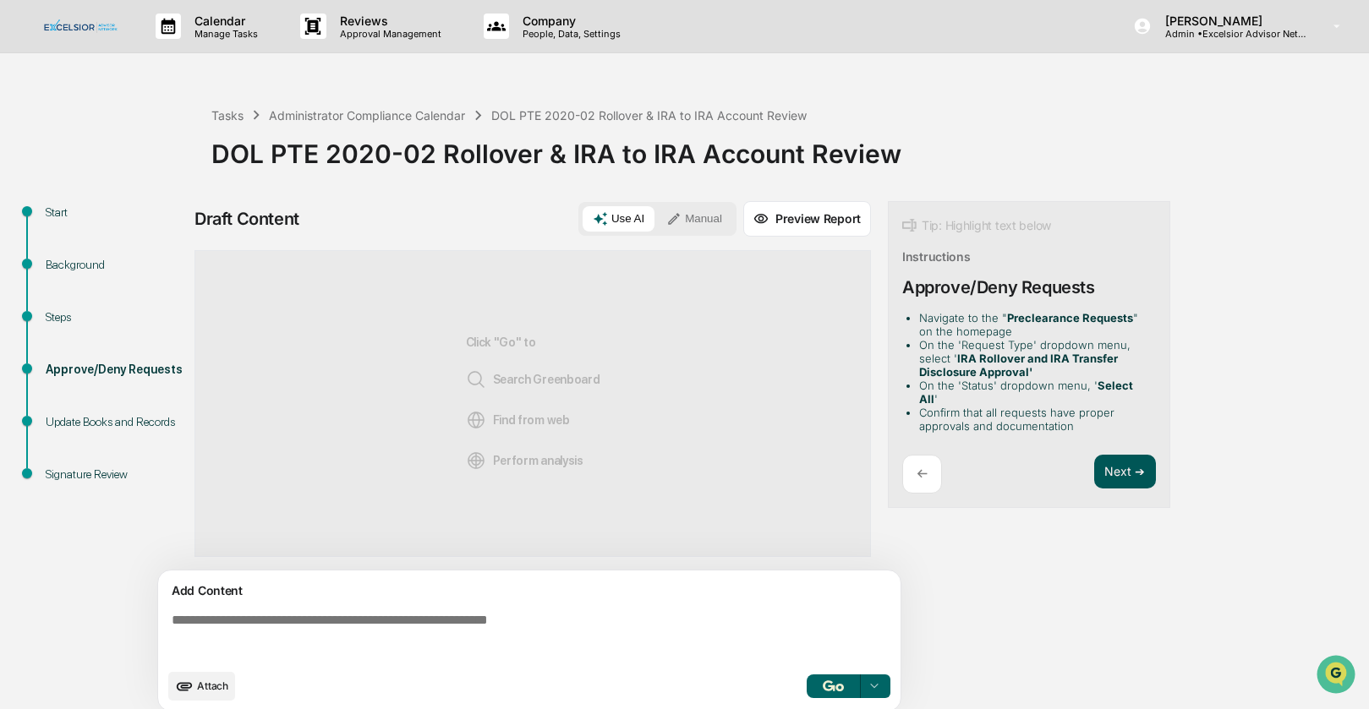
click at [1131, 455] on button "Next ➔" at bounding box center [1125, 472] width 62 height 35
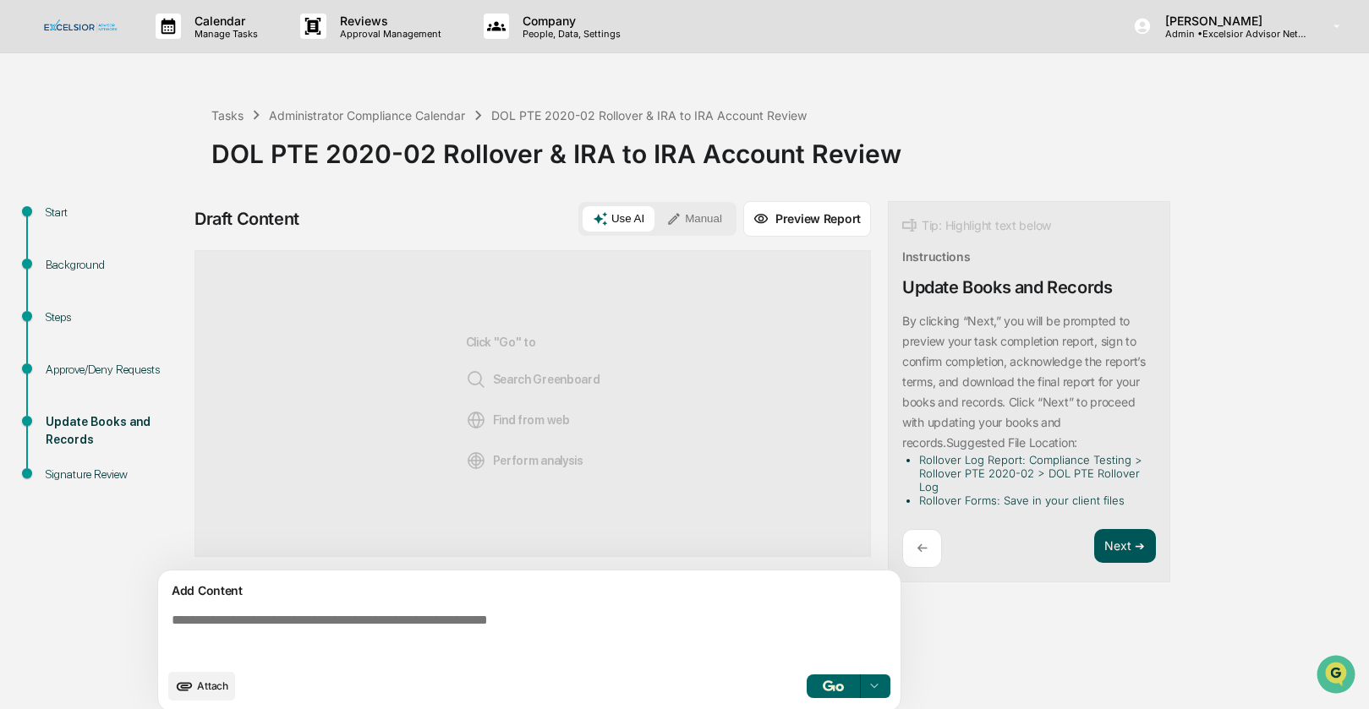
click at [1114, 554] on button "Next ➔" at bounding box center [1125, 546] width 62 height 35
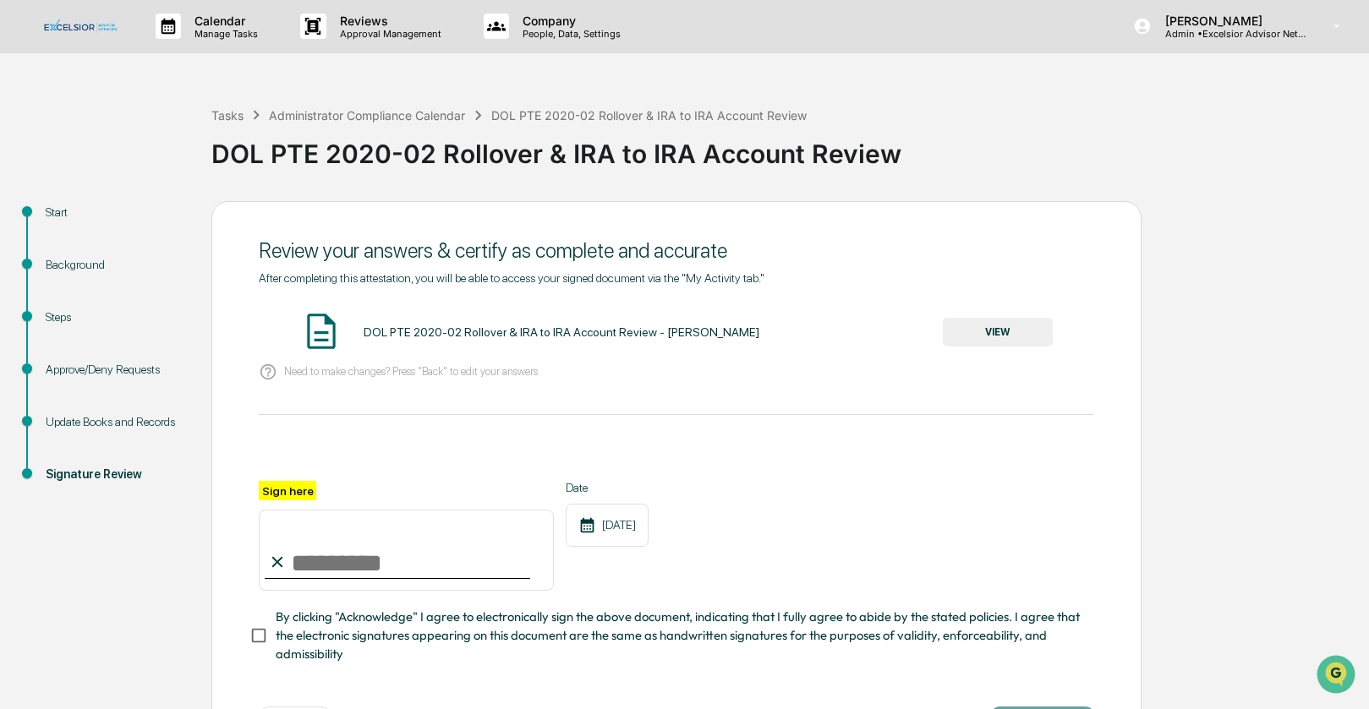
click at [57, 417] on div "Update Books and Records" at bounding box center [115, 422] width 139 height 18
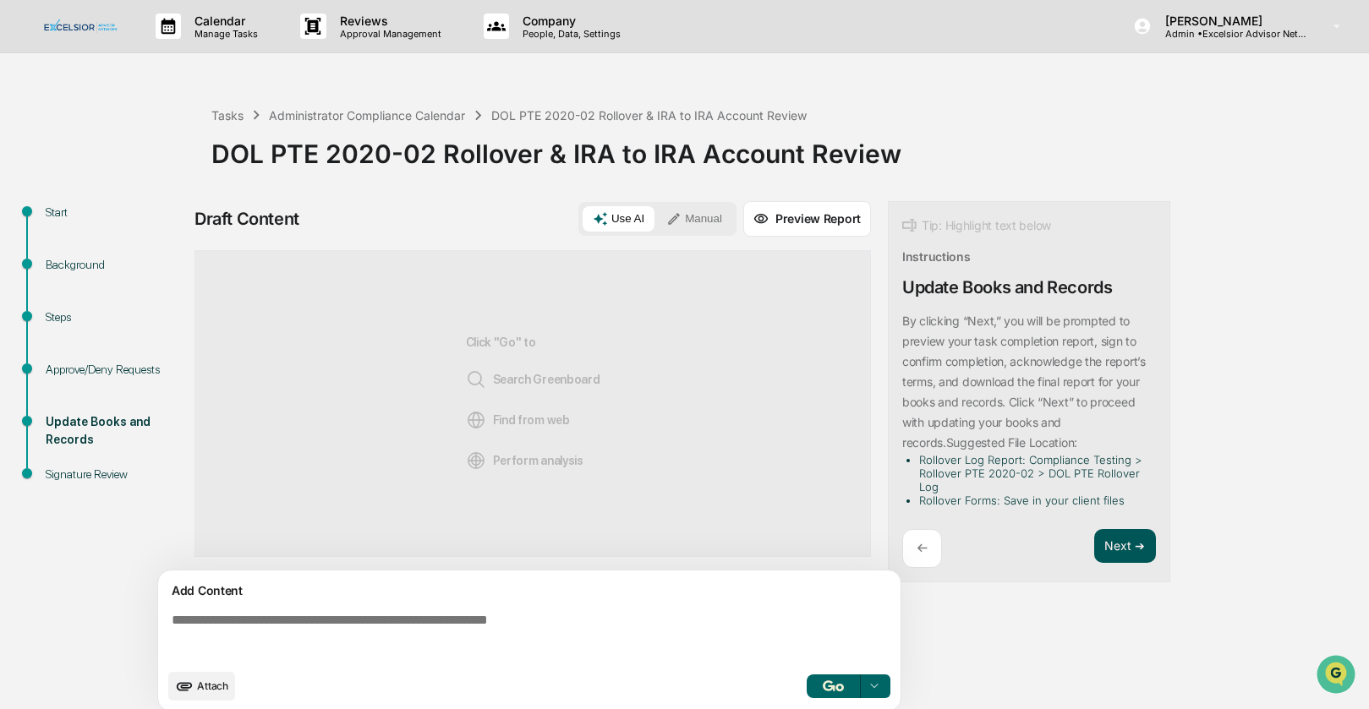
click at [1133, 545] on button "Next ➔" at bounding box center [1125, 546] width 62 height 35
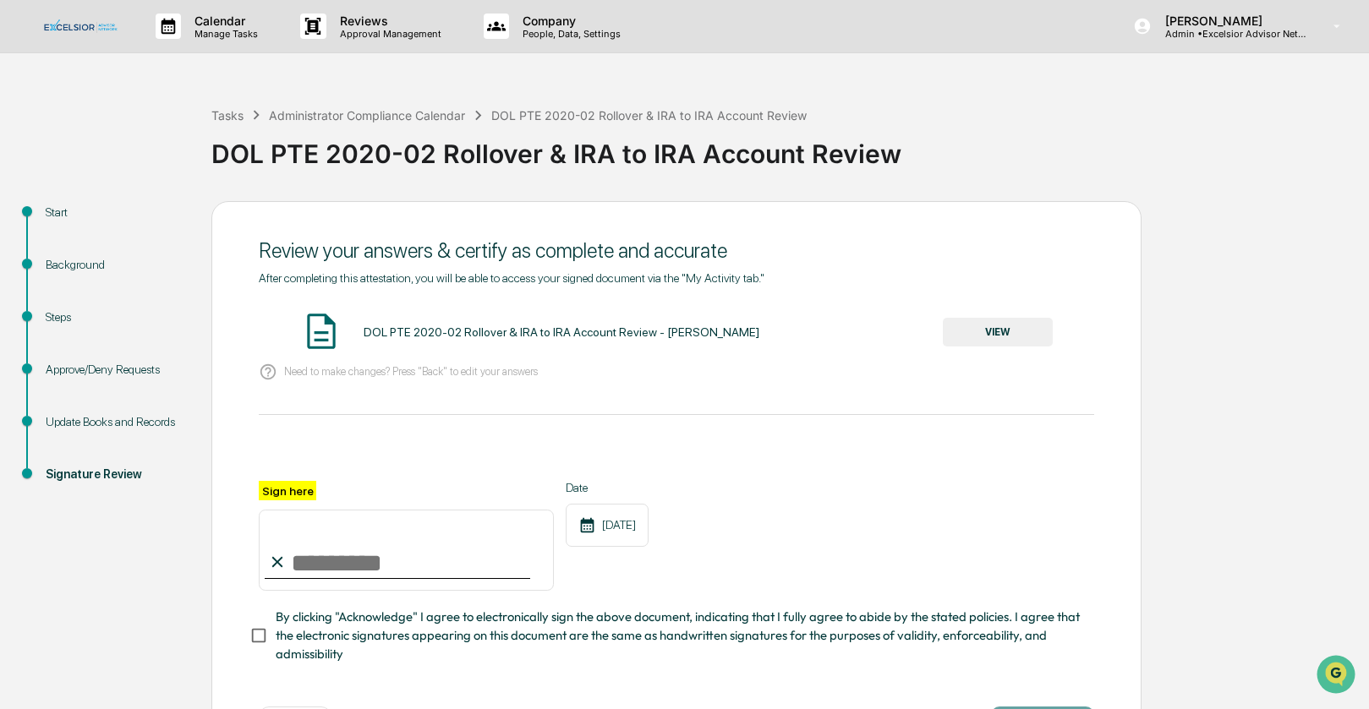
click at [449, 336] on div "DOL PTE 2020-02 Rollover & IRA to IRA Account Review - [PERSON_NAME]" at bounding box center [562, 333] width 396 height 14
click at [56, 315] on div "Steps" at bounding box center [115, 318] width 139 height 18
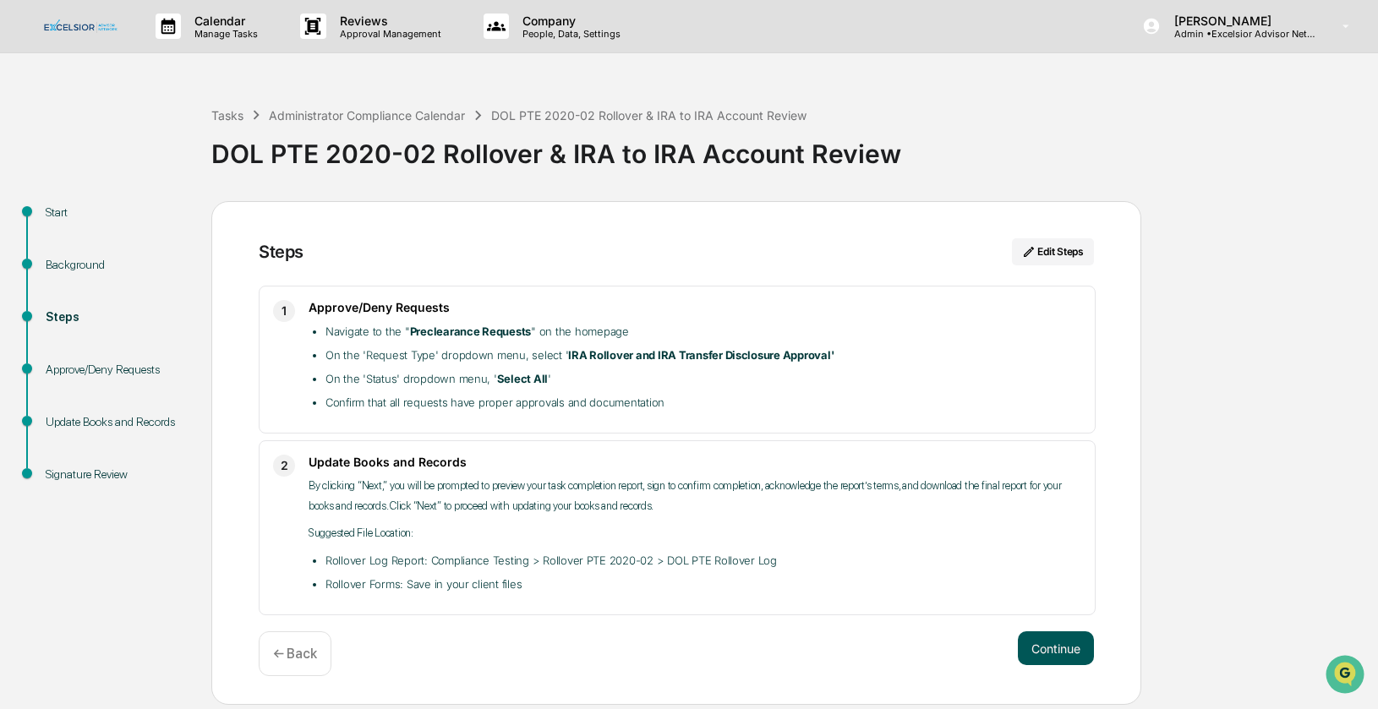
click at [1050, 648] on button "Continue" at bounding box center [1056, 649] width 76 height 34
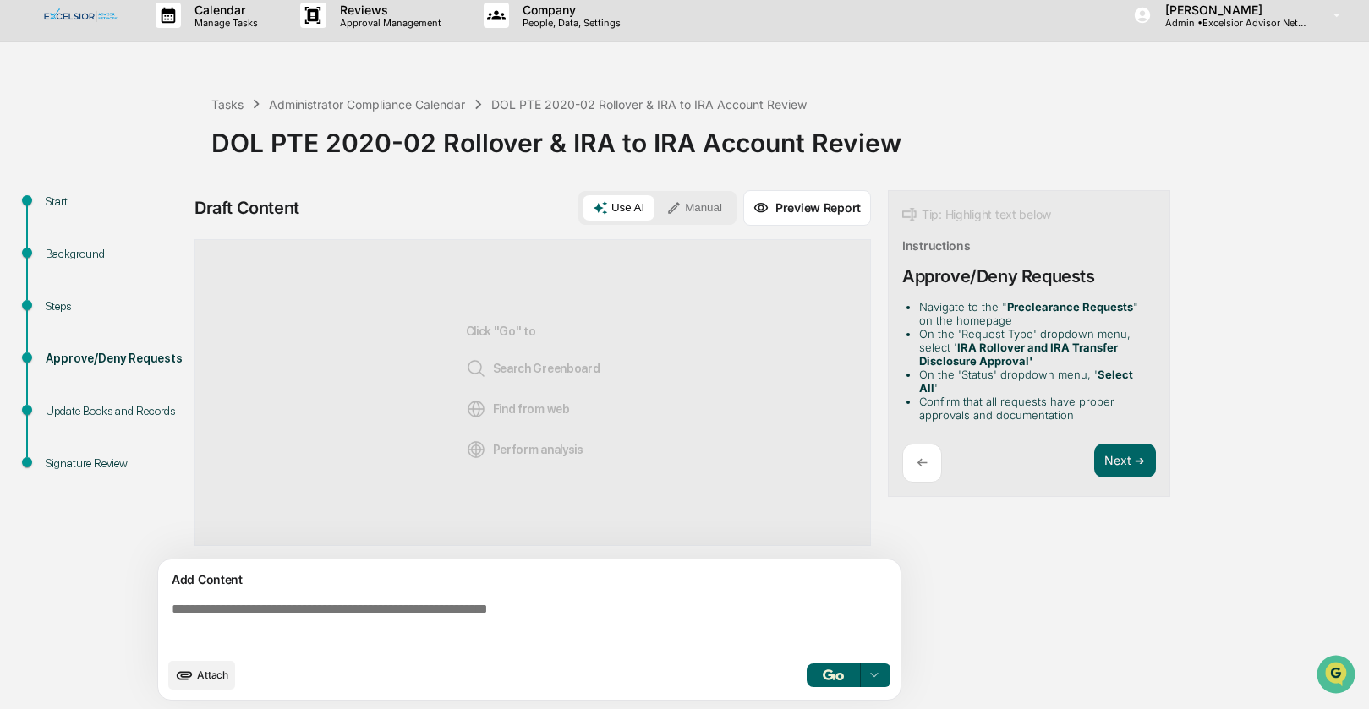
scroll to position [13, 0]
click at [64, 413] on div "Update Books and Records" at bounding box center [115, 410] width 139 height 18
click at [85, 249] on div "Background" at bounding box center [115, 253] width 139 height 18
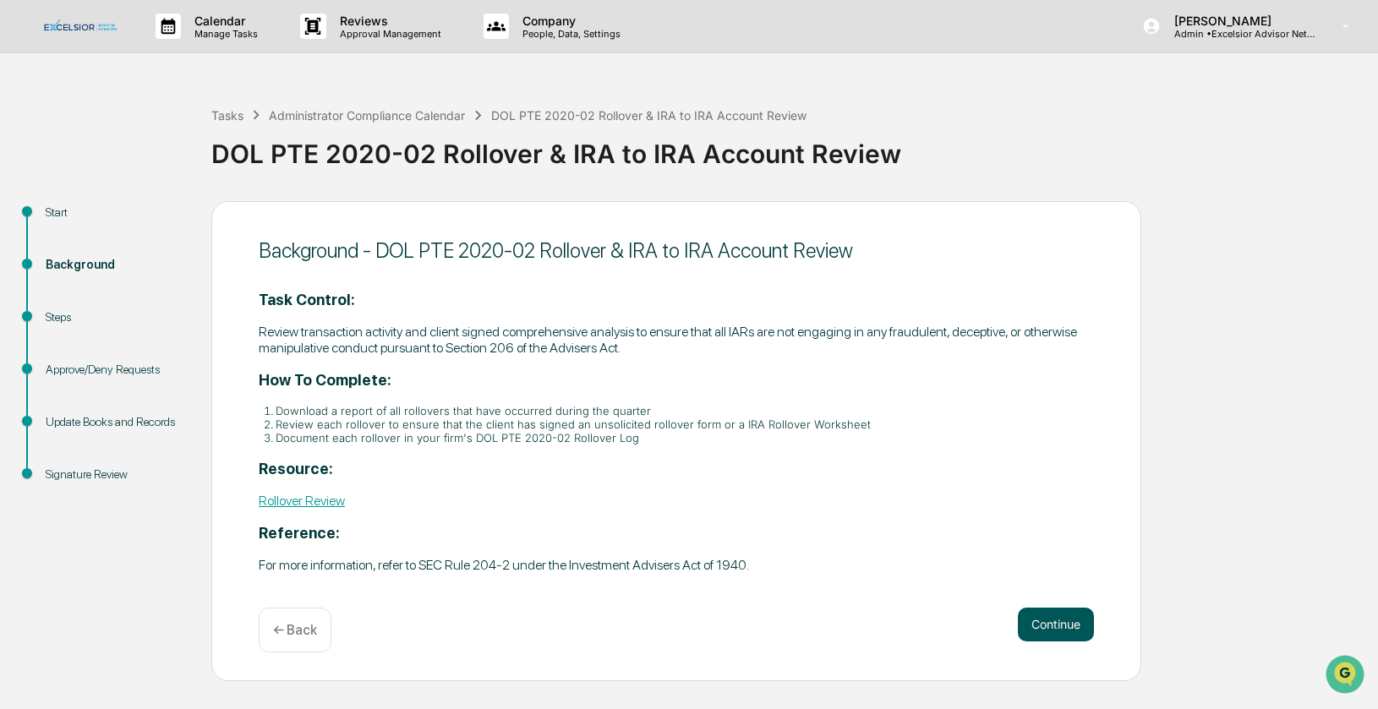
click at [1054, 616] on button "Continue" at bounding box center [1056, 625] width 76 height 34
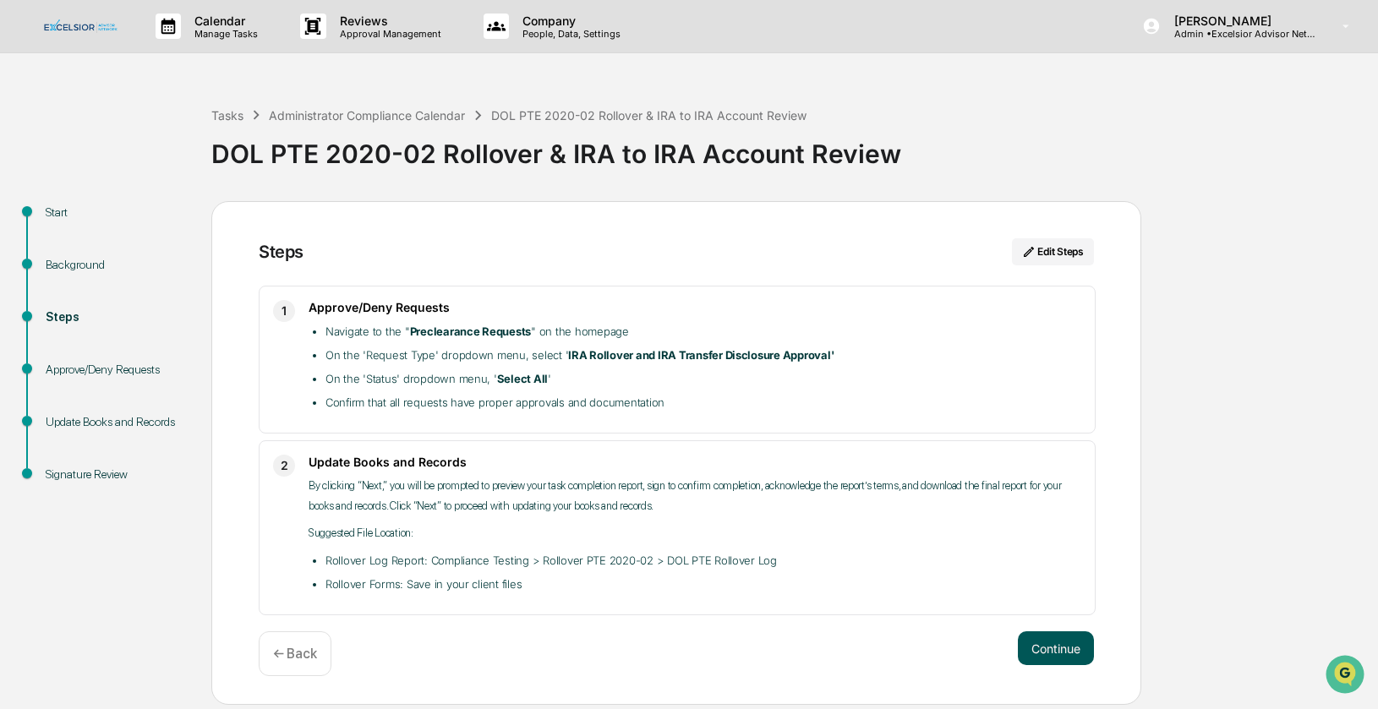
click at [1044, 638] on button "Continue" at bounding box center [1056, 649] width 76 height 34
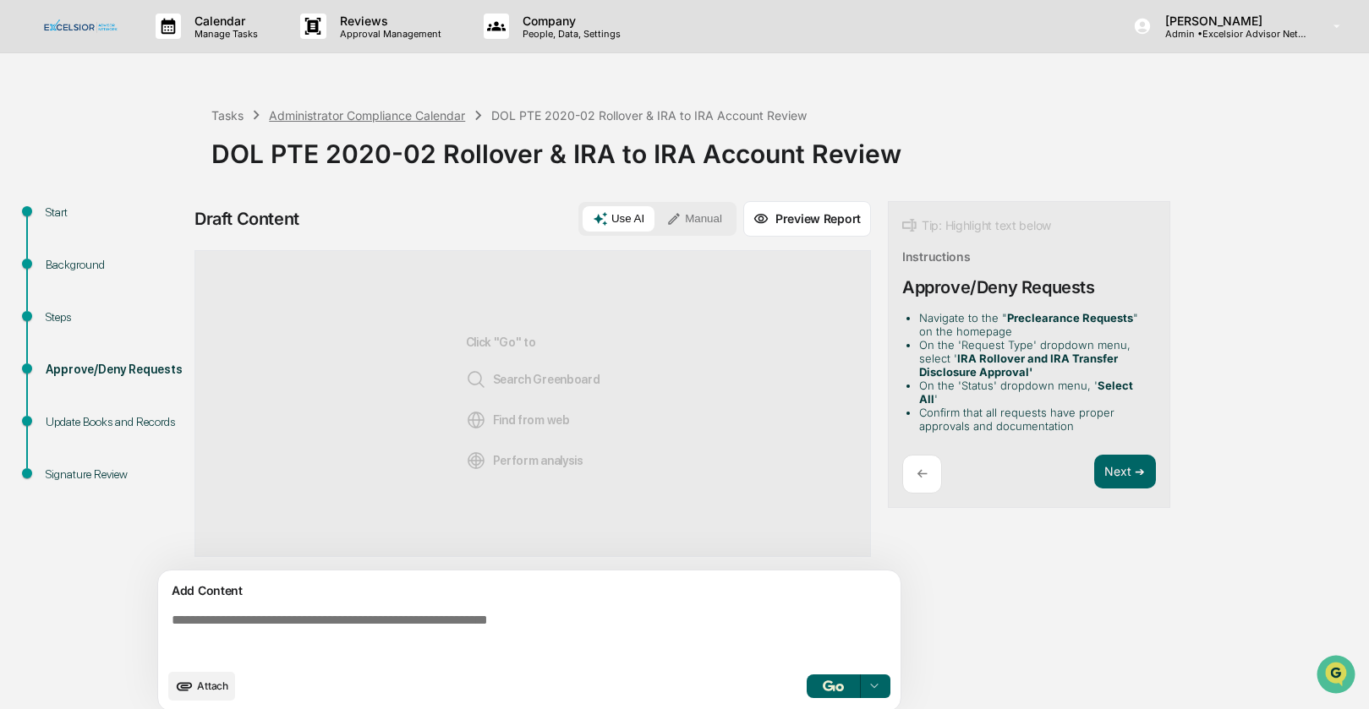
click at [334, 111] on div "Administrator Compliance Calendar" at bounding box center [367, 115] width 196 height 14
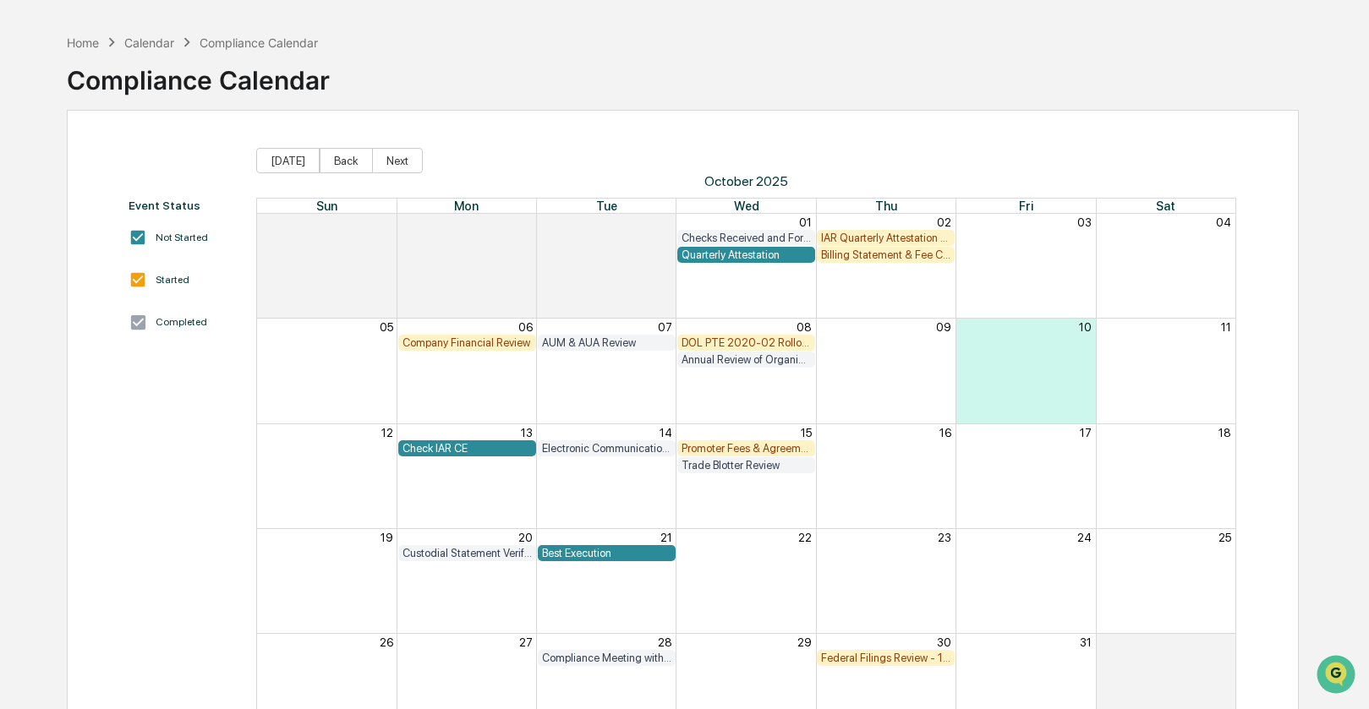
scroll to position [10, 0]
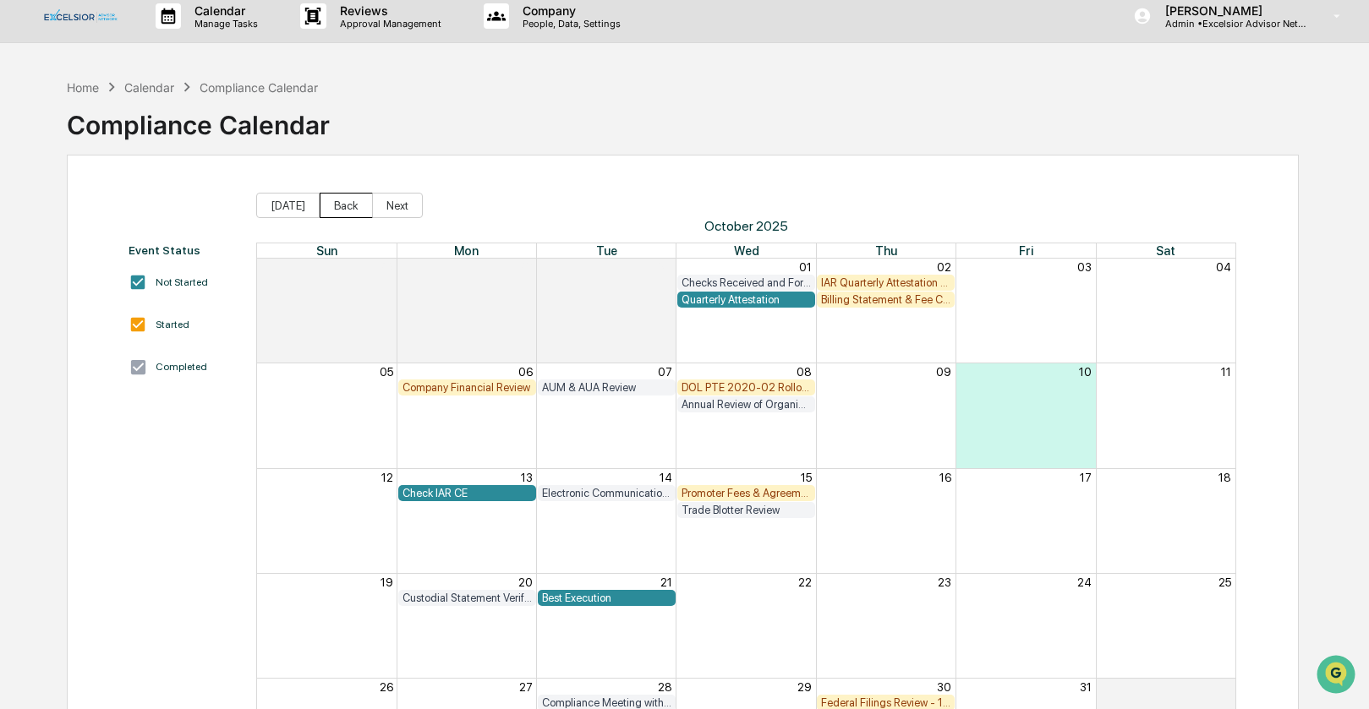
click at [348, 207] on button "Back" at bounding box center [346, 205] width 53 height 25
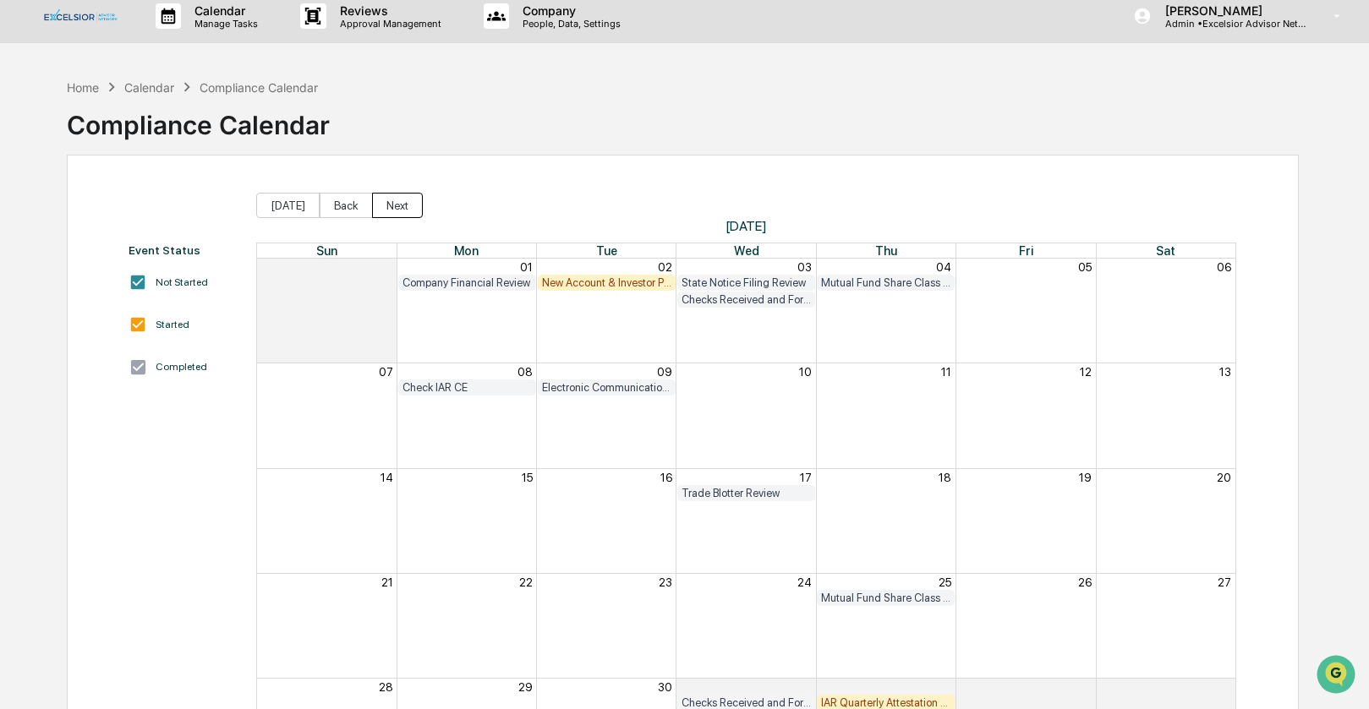
click at [398, 204] on button "Next" at bounding box center [397, 205] width 51 height 25
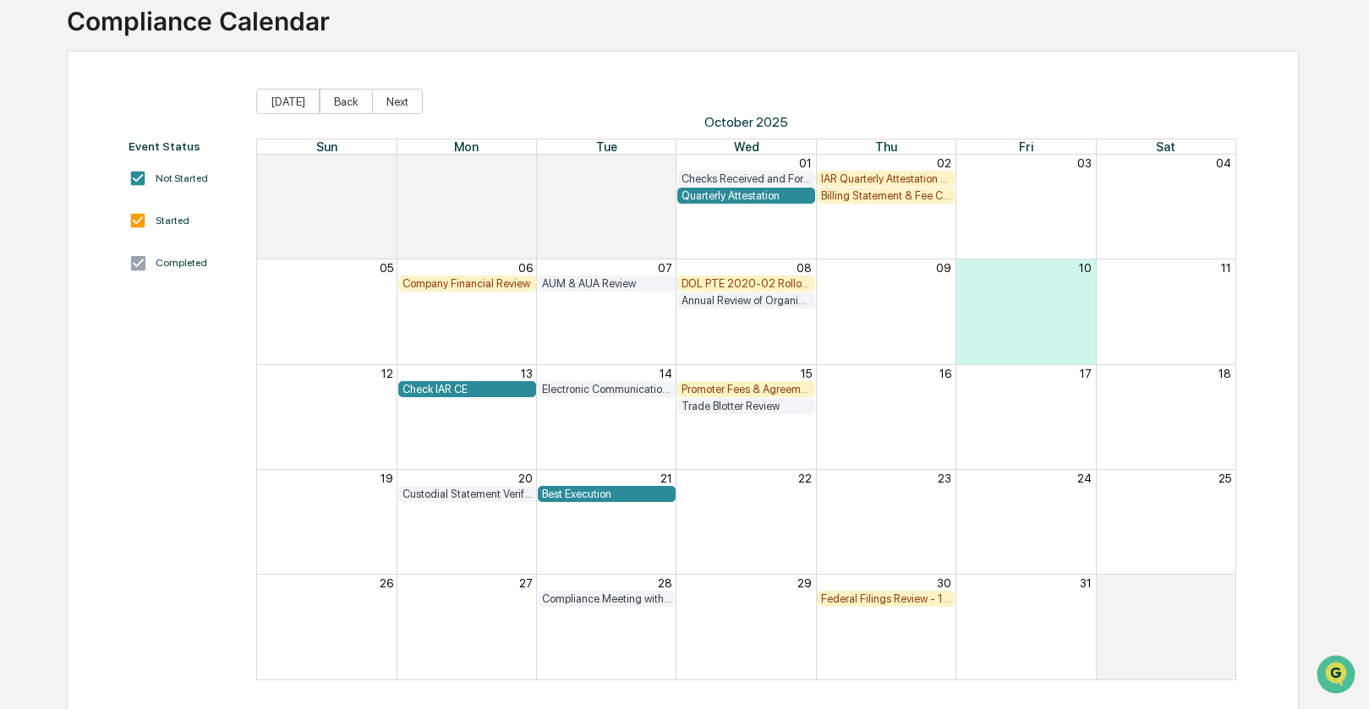
scroll to position [123, 0]
